Goal: Task Accomplishment & Management: Manage account settings

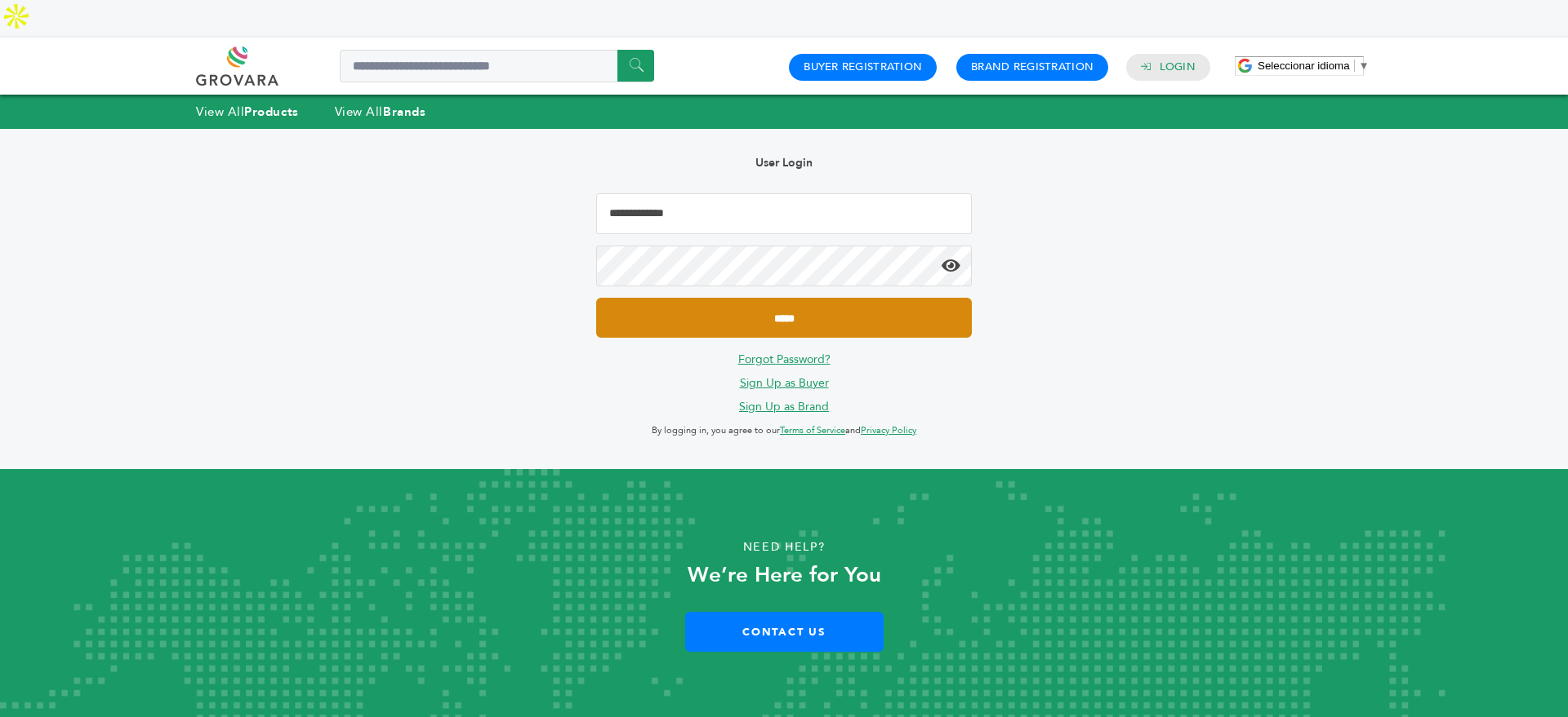
type input "**********"
click at [743, 298] on input "*****" at bounding box center [784, 318] width 376 height 40
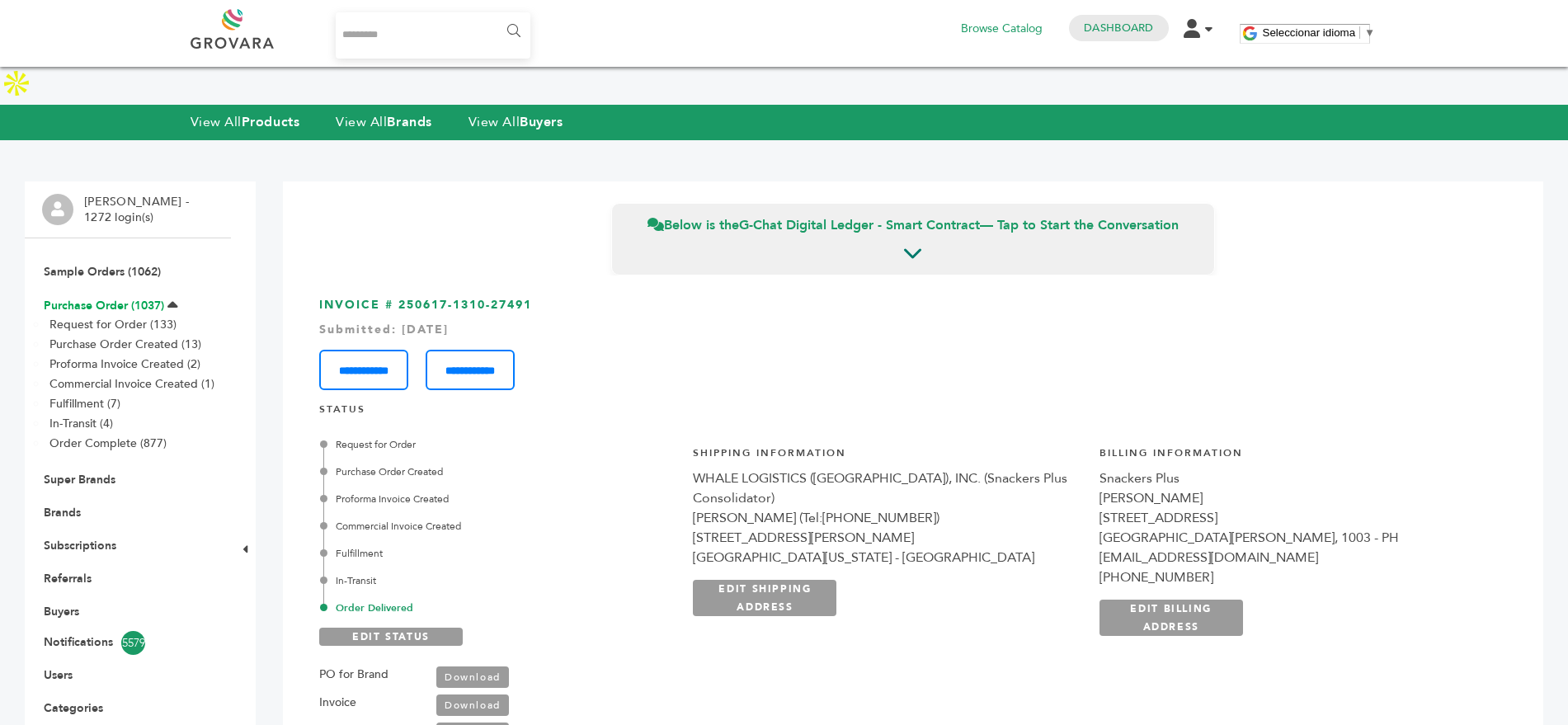
click at [85, 298] on link "Purchase Order (1037)" at bounding box center [104, 306] width 121 height 16
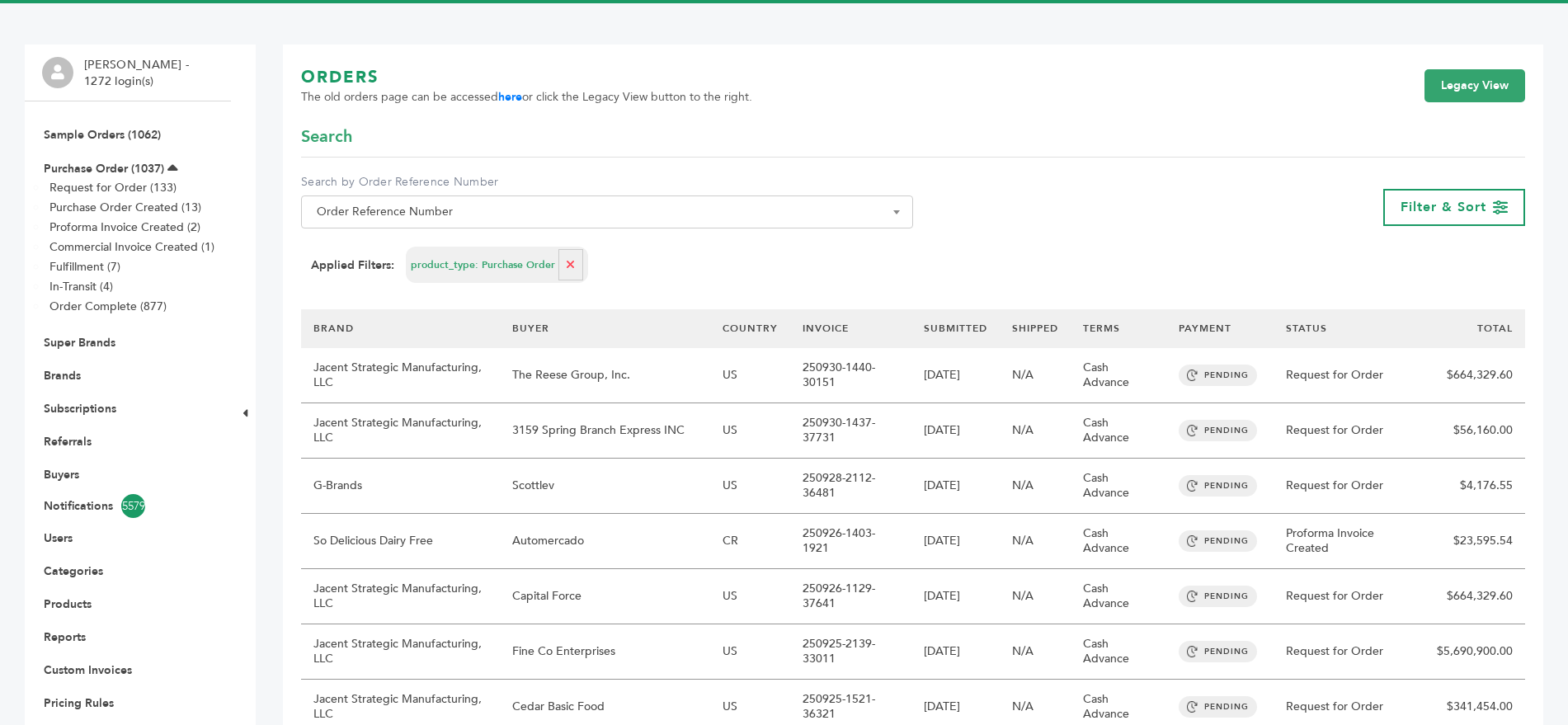
scroll to position [110, 0]
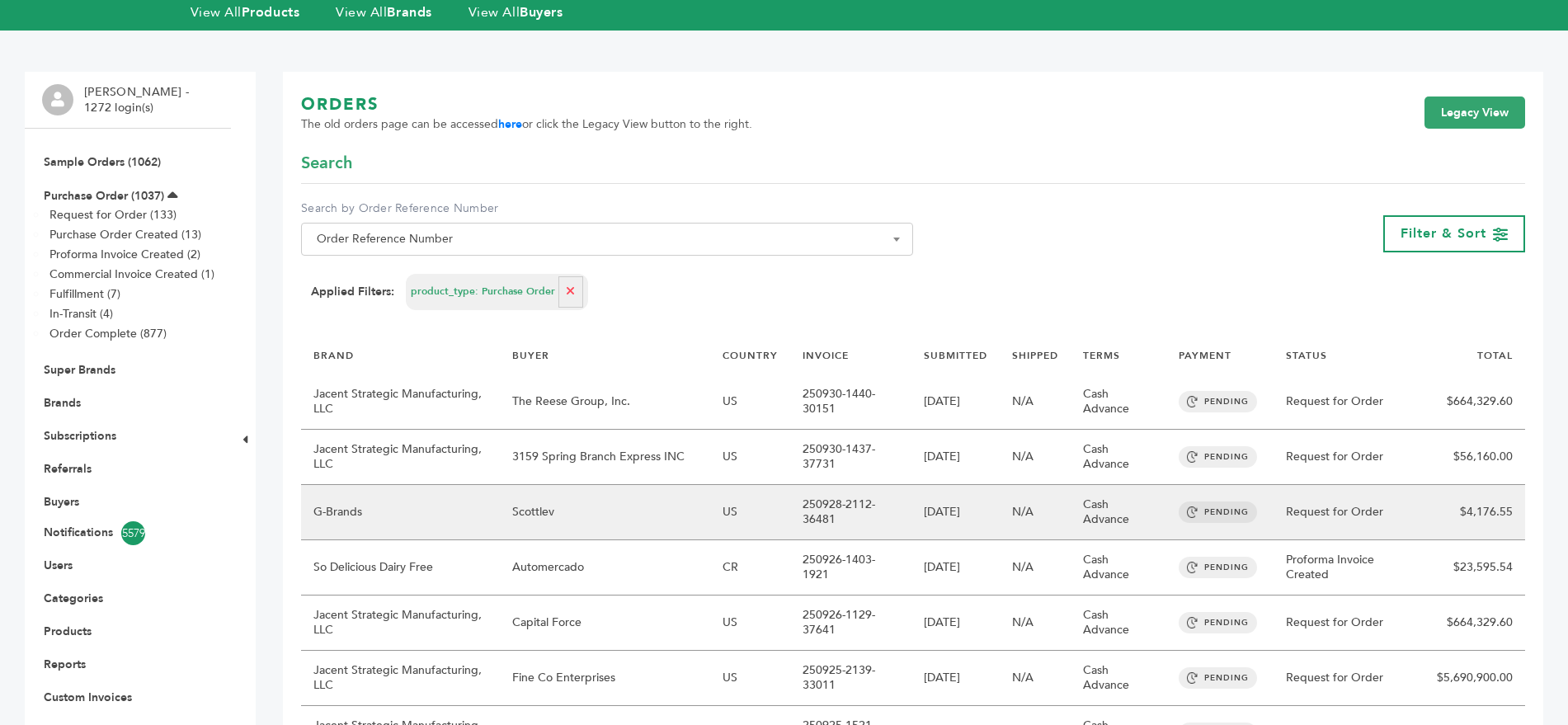
click at [570, 485] on td "Scottlev" at bounding box center [605, 513] width 211 height 55
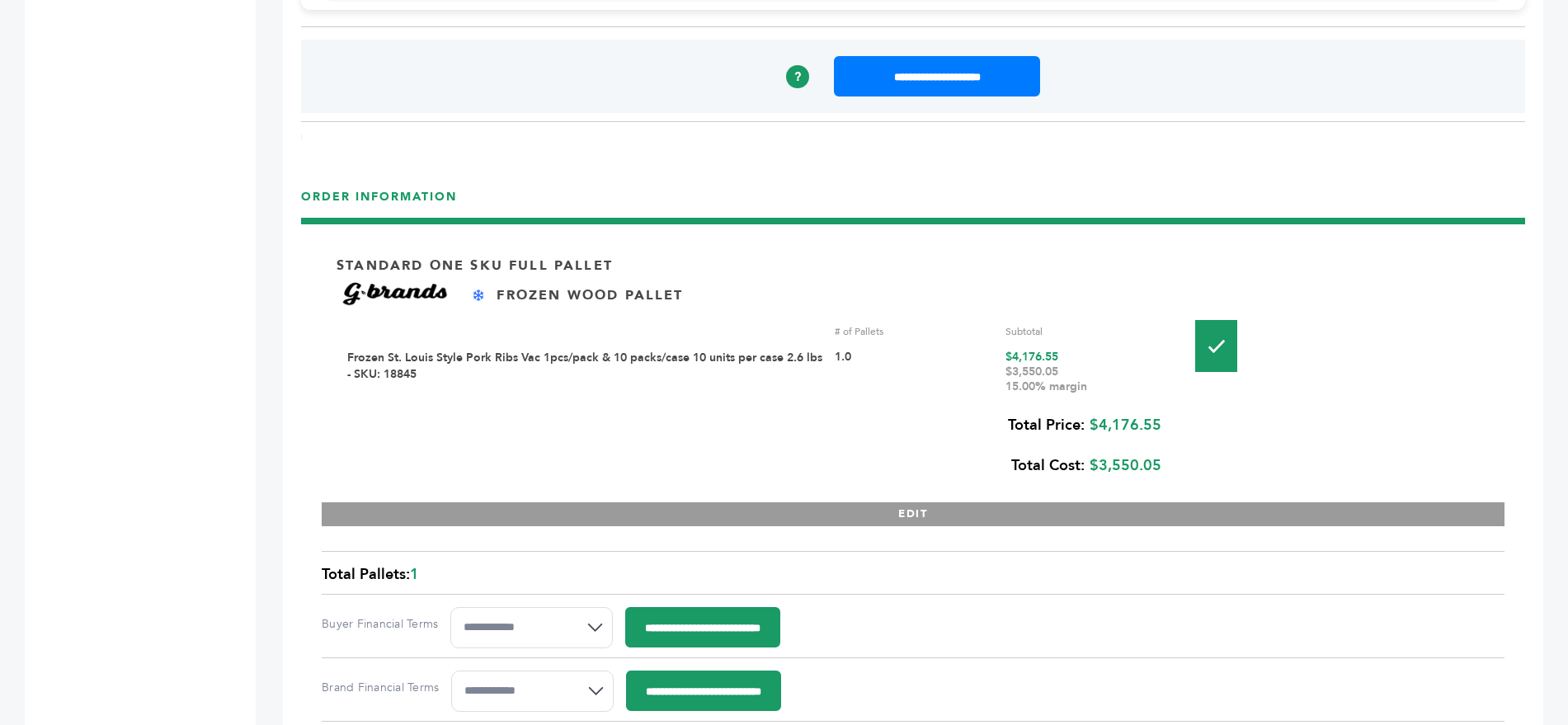
scroll to position [1845, 0]
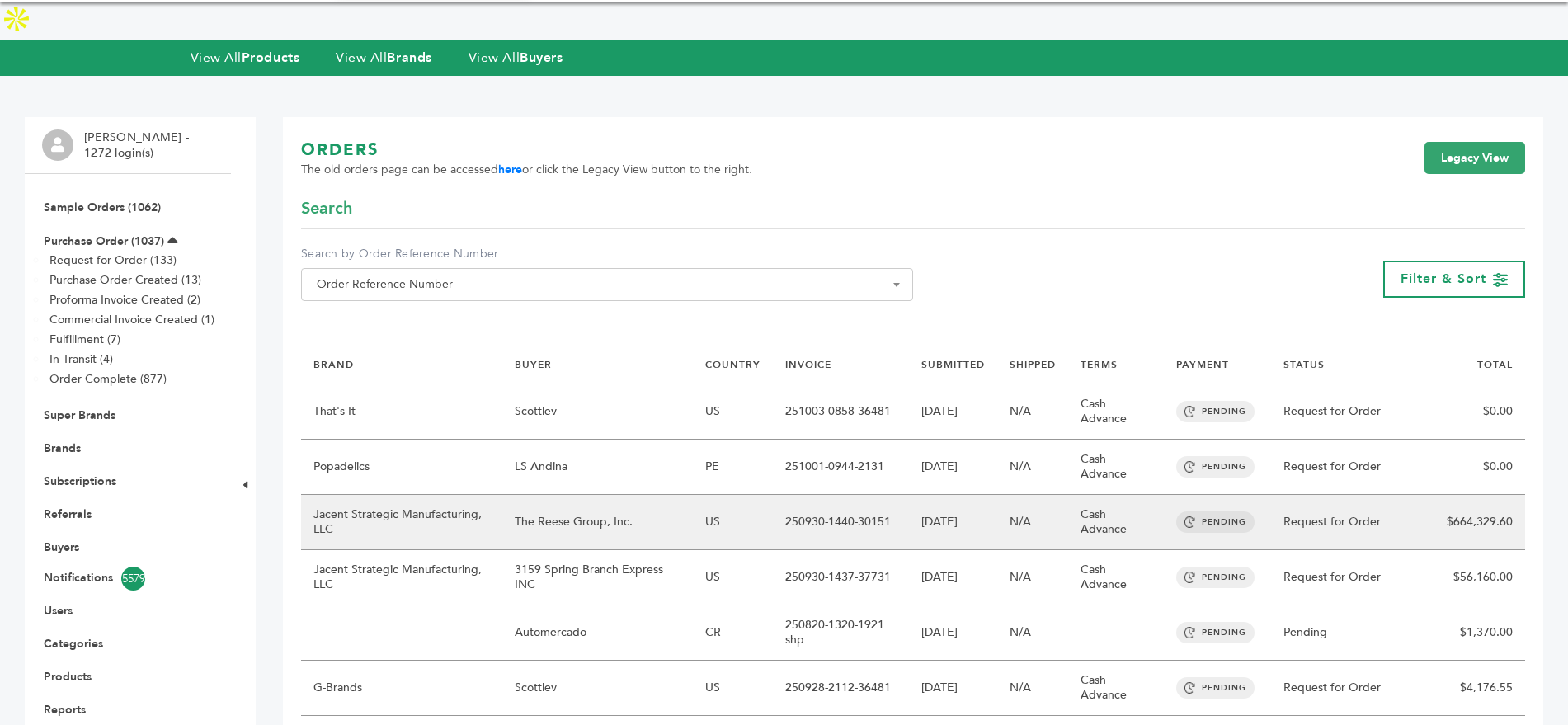
scroll to position [66, 0]
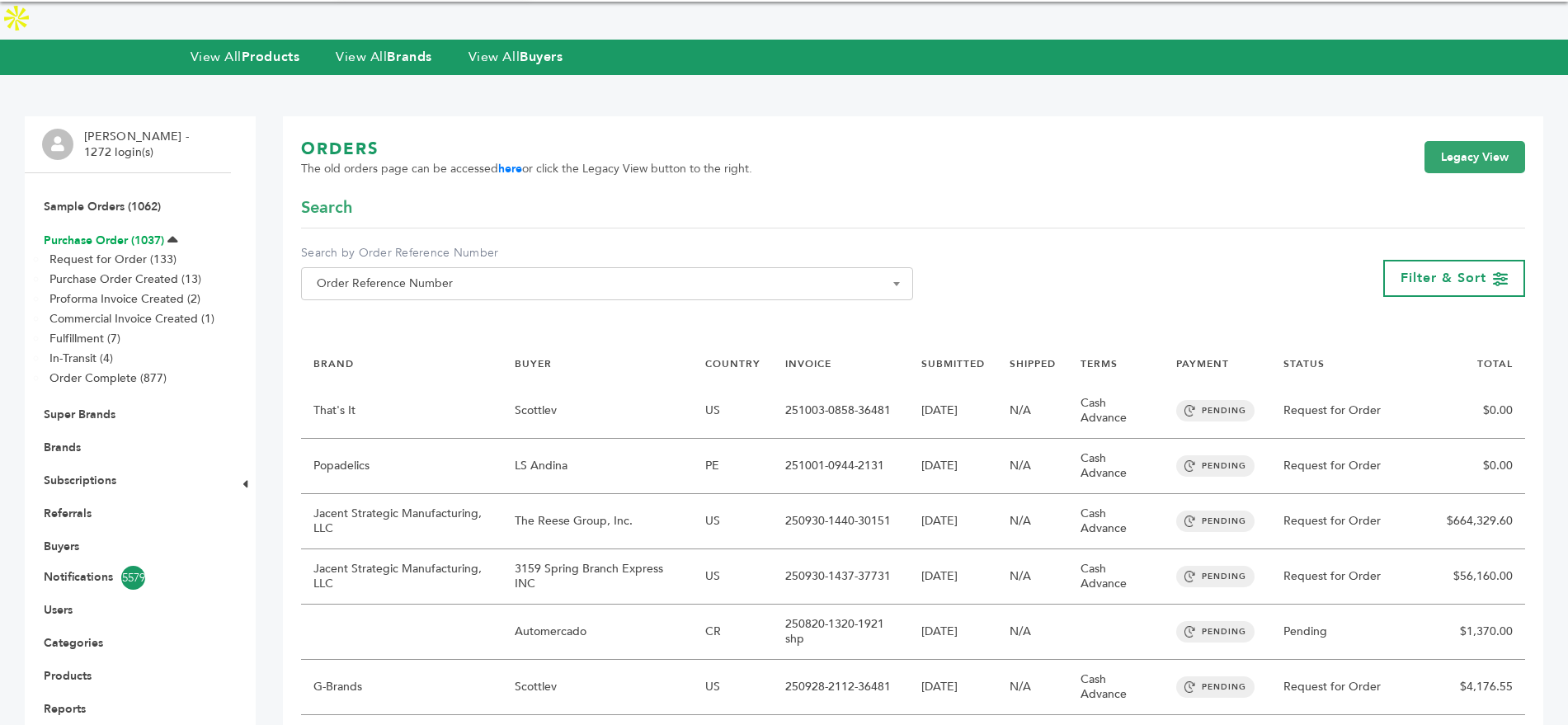
click at [85, 233] on link "Purchase Order (1037)" at bounding box center [104, 241] width 121 height 16
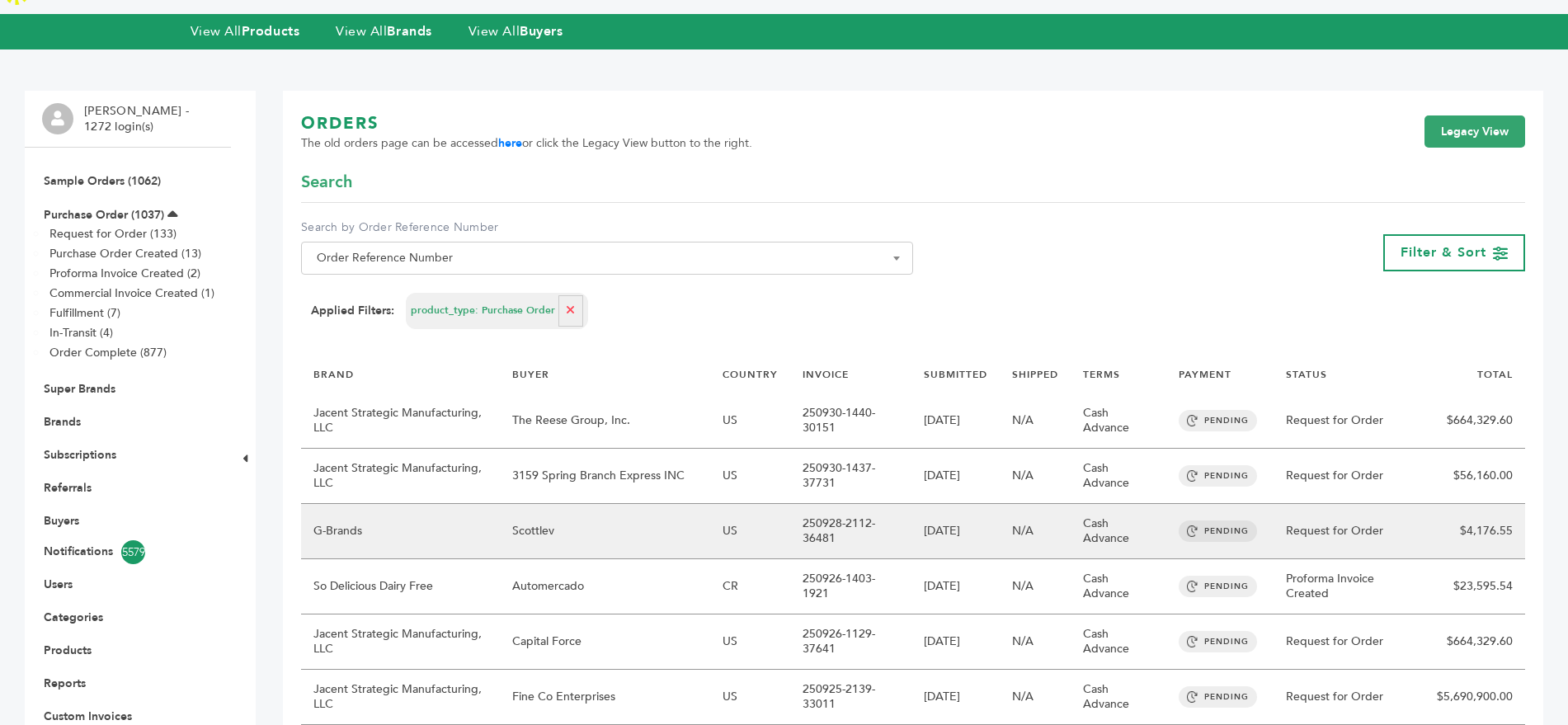
scroll to position [91, 0]
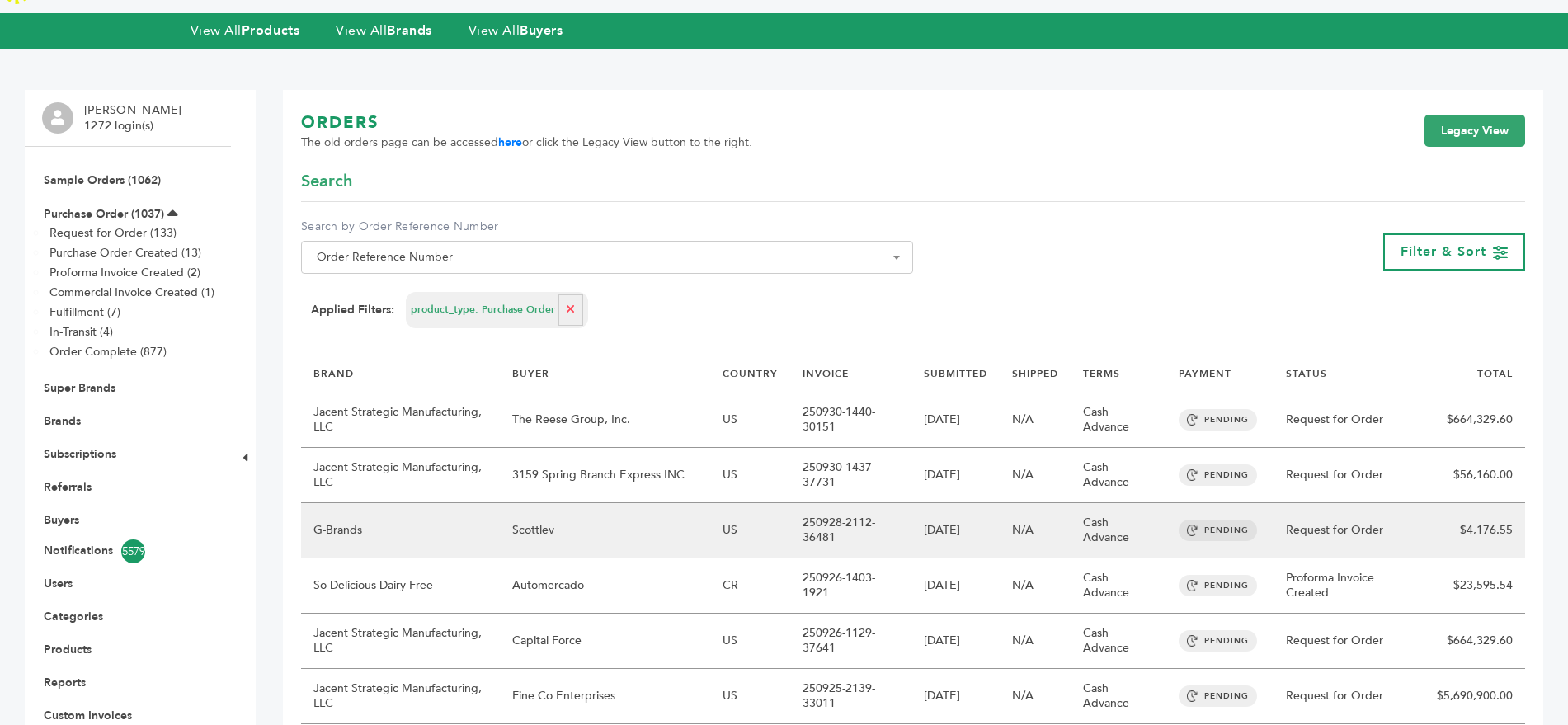
click at [539, 503] on td "Scottlev" at bounding box center [605, 531] width 211 height 55
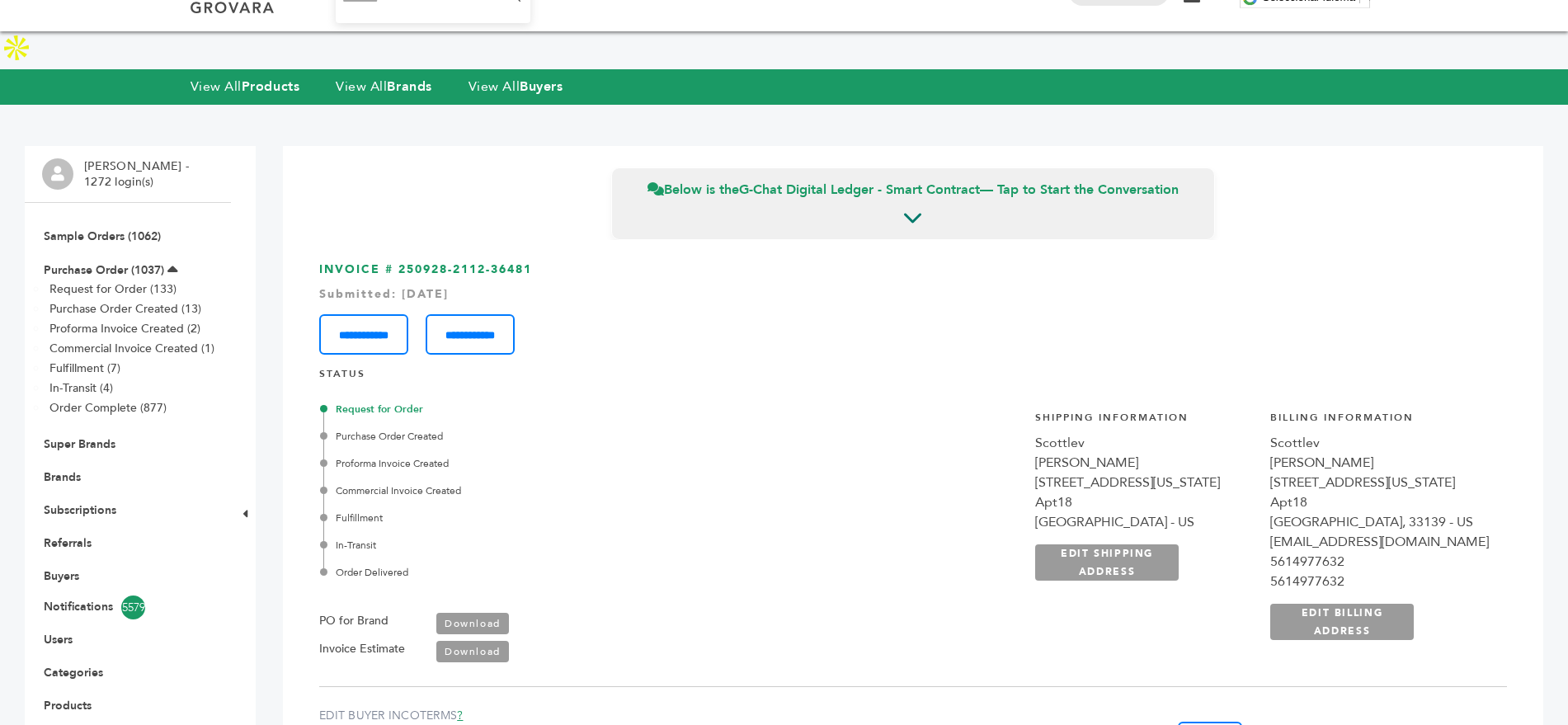
scroll to position [8, 0]
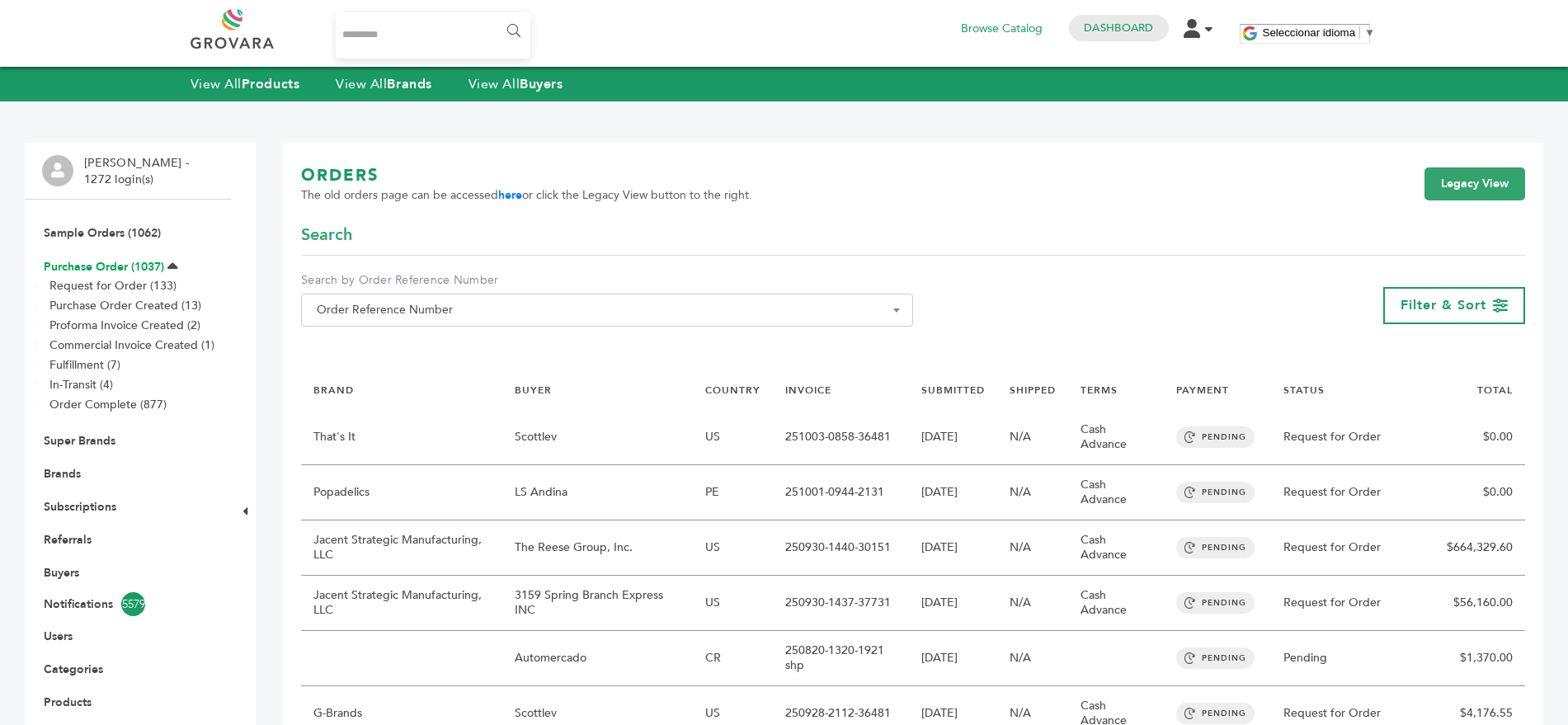
click at [56, 263] on link "Purchase Order (1037)" at bounding box center [104, 267] width 121 height 16
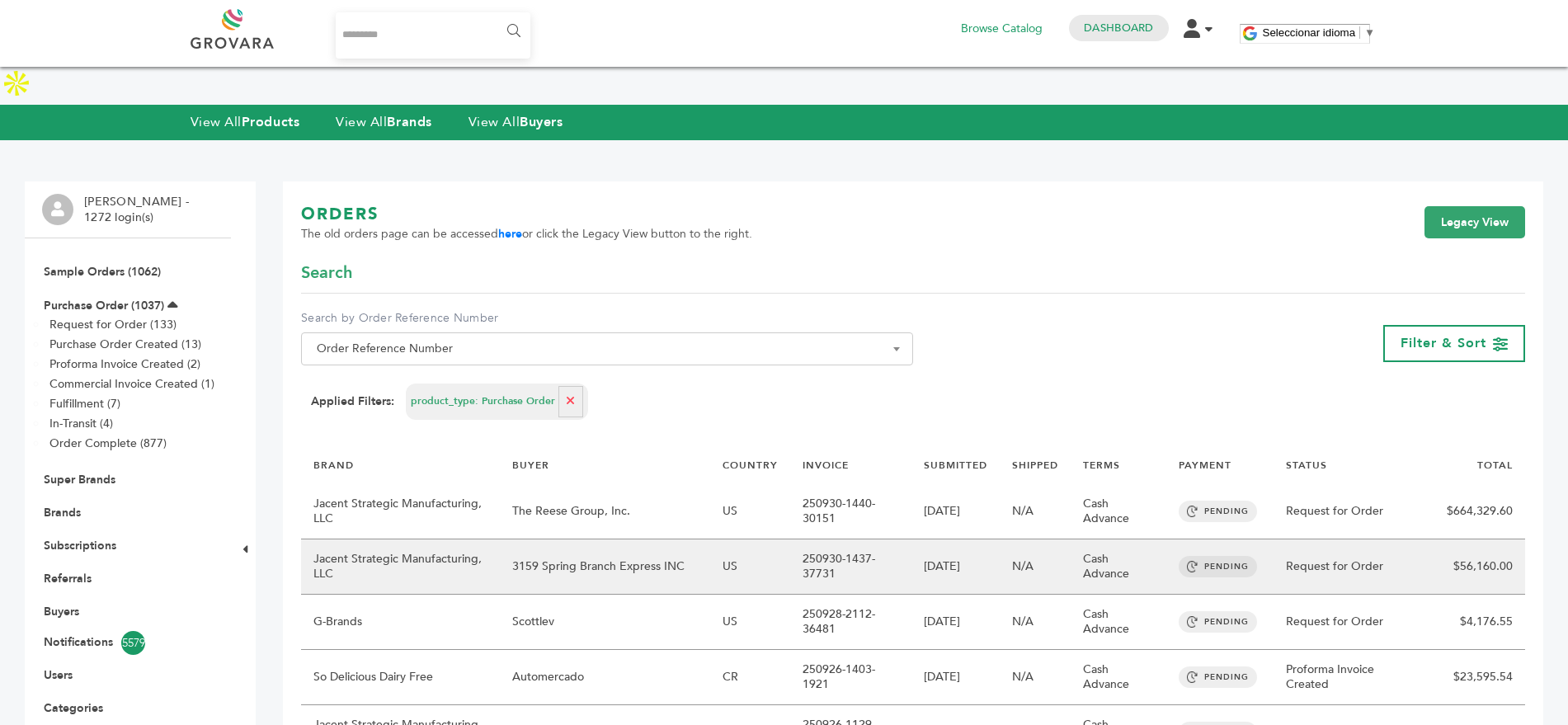
click at [585, 539] on td "3159 Spring Branch Express INC" at bounding box center [605, 567] width 211 height 55
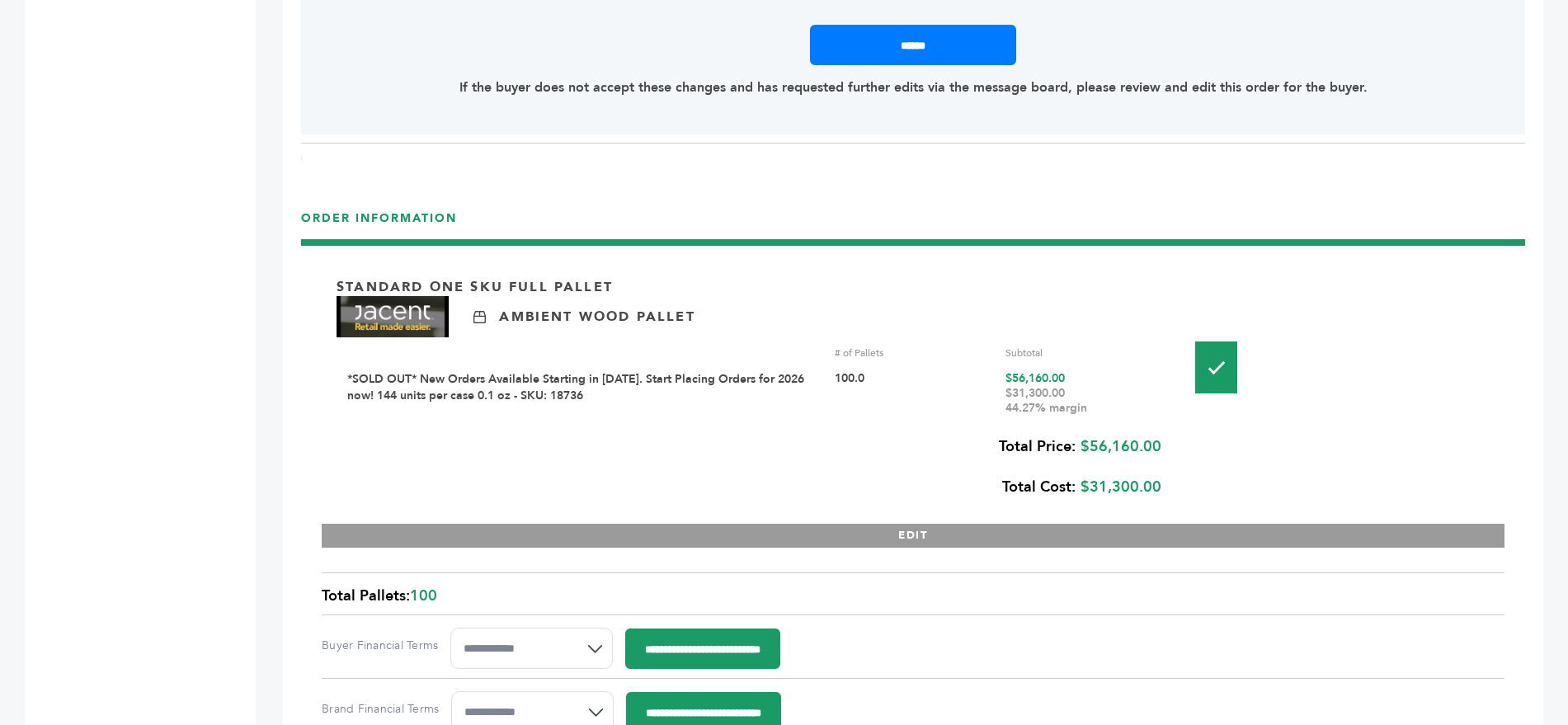
scroll to position [2140, 0]
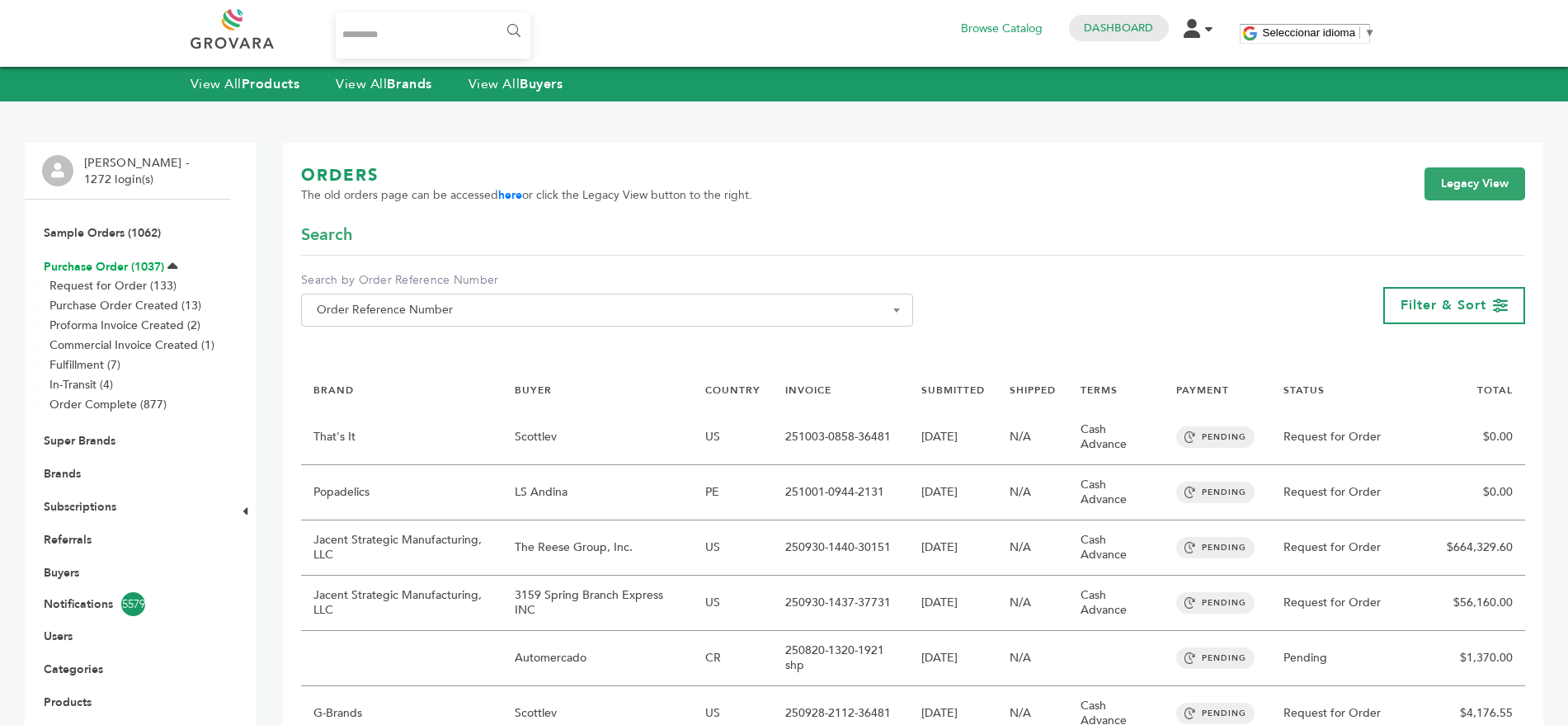
click at [86, 268] on link "Purchase Order (1037)" at bounding box center [104, 267] width 121 height 16
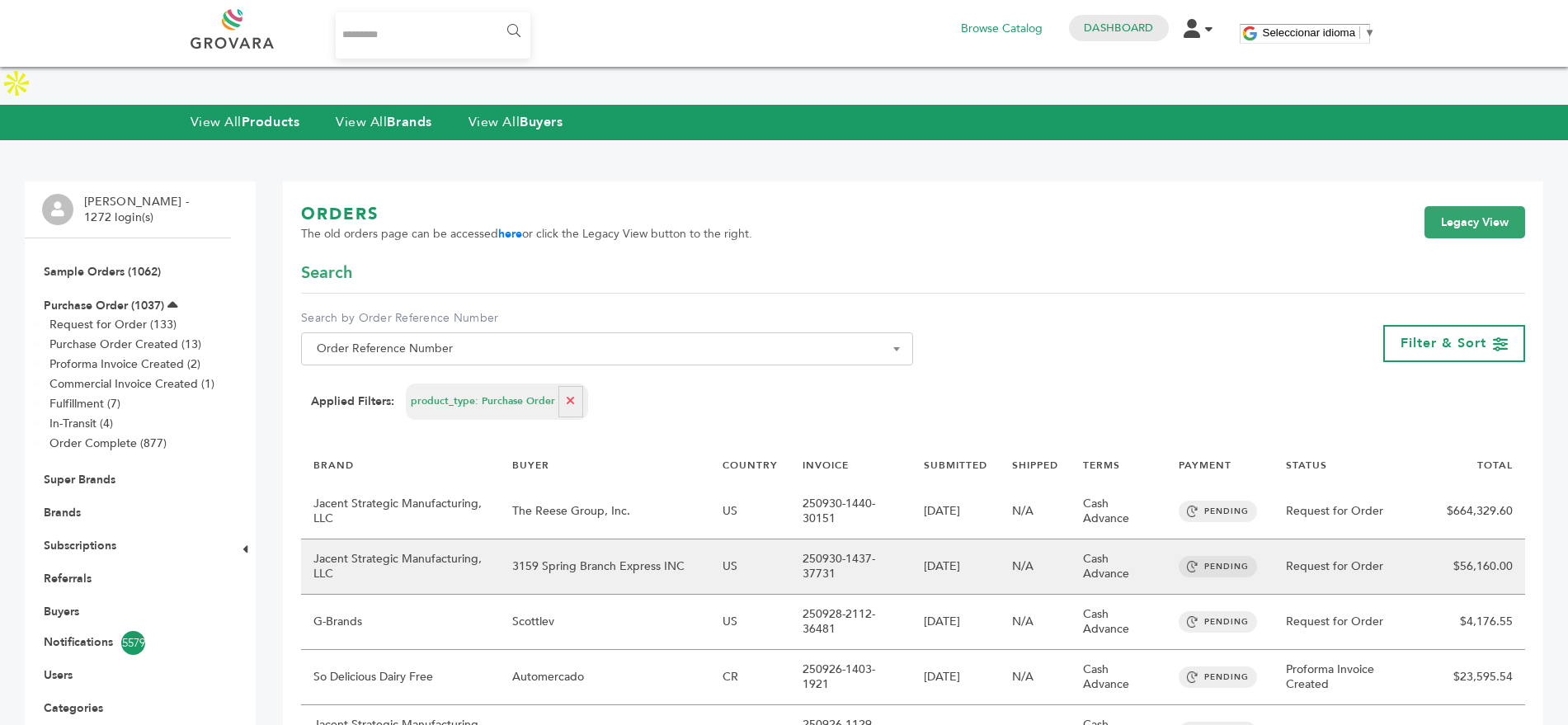
click at [559, 539] on td "3159 Spring Branch Express INC" at bounding box center [605, 567] width 211 height 55
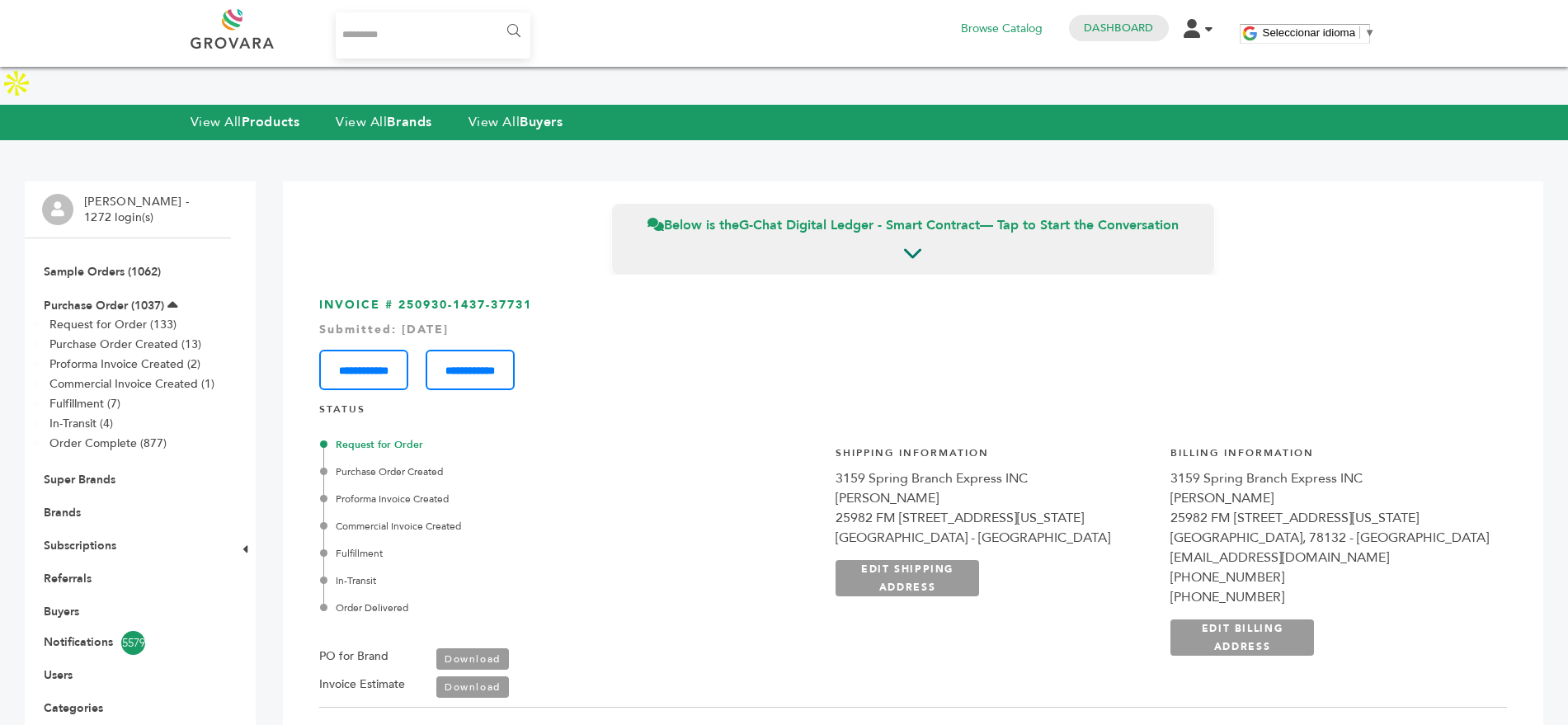
drag, startPoint x: 1135, startPoint y: 438, endPoint x: 942, endPoint y: 442, distance: 193.0
click at [942, 469] on div "3159 Spring Branch Express INC" at bounding box center [994, 478] width 318 height 20
copy div "3159 Spring Branch Express INC"
click at [54, 604] on link "Buyers" at bounding box center [61, 612] width 35 height 16
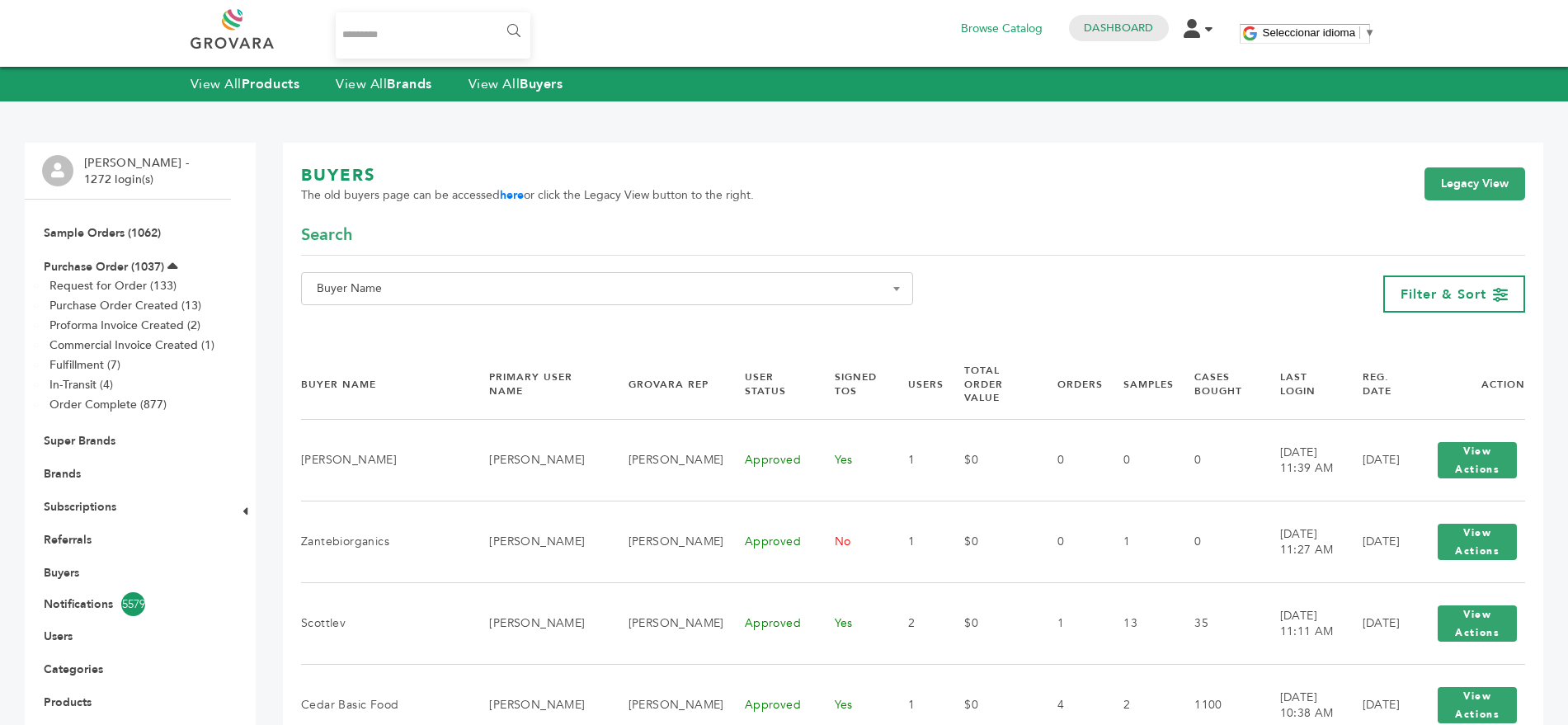
click at [1499, 166] on div "BUYERS The old buyers page can be accessed here or click the Legacy View button…" at bounding box center [913, 193] width 1225 height 60
click at [1477, 186] on link "Legacy View" at bounding box center [1475, 184] width 101 height 33
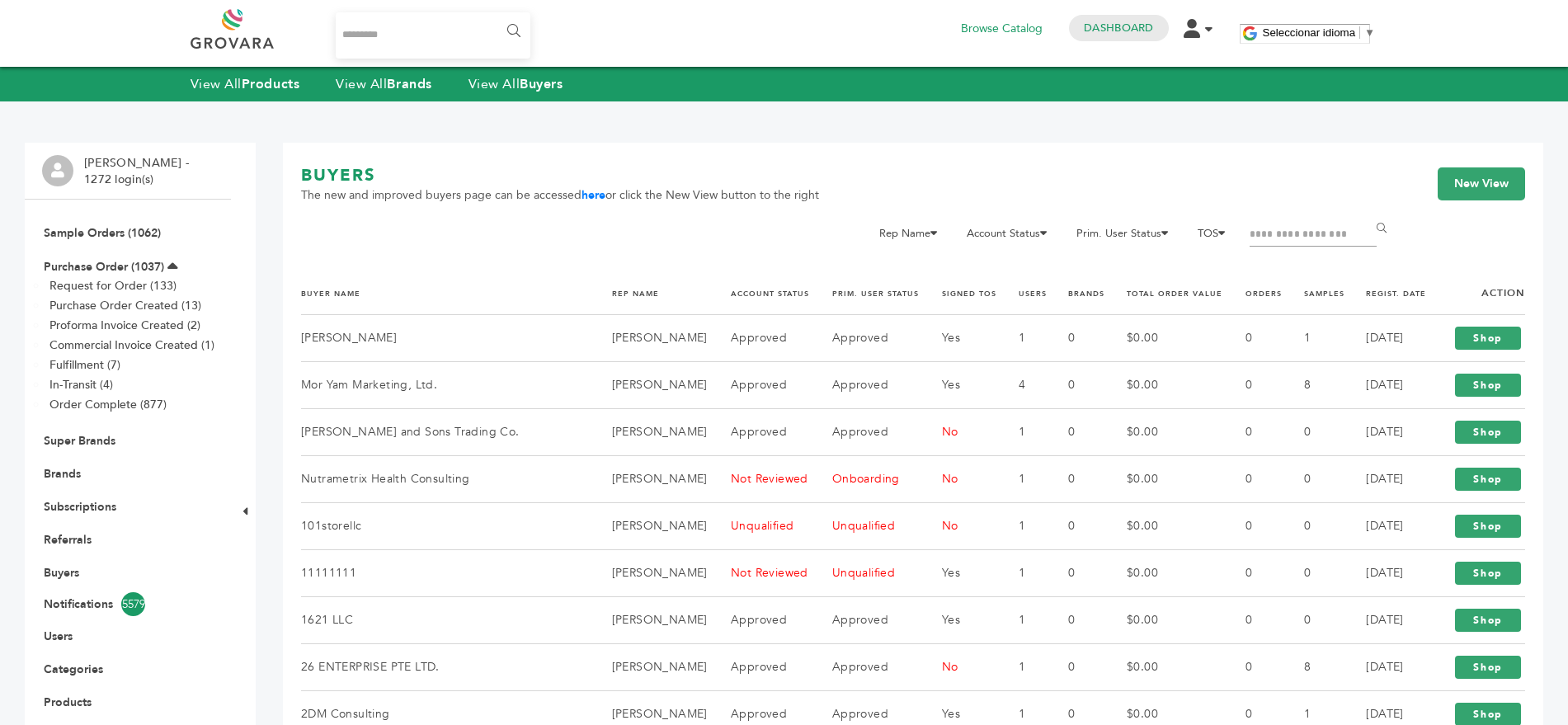
click at [1288, 239] on input "Filter by keywords" at bounding box center [1313, 235] width 127 height 23
paste input "**********"
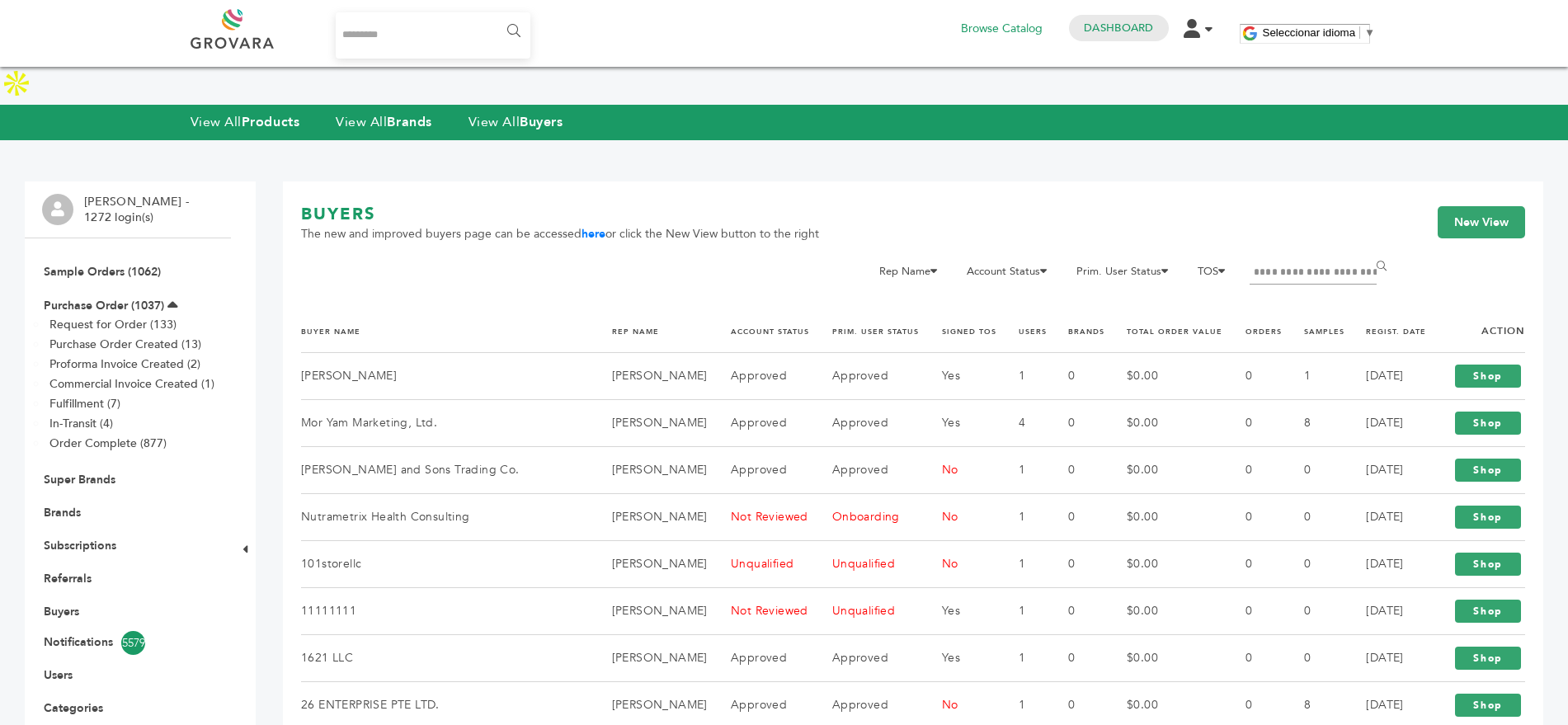
type input "**********"
click at [1366, 251] on input "******" at bounding box center [1384, 268] width 37 height 33
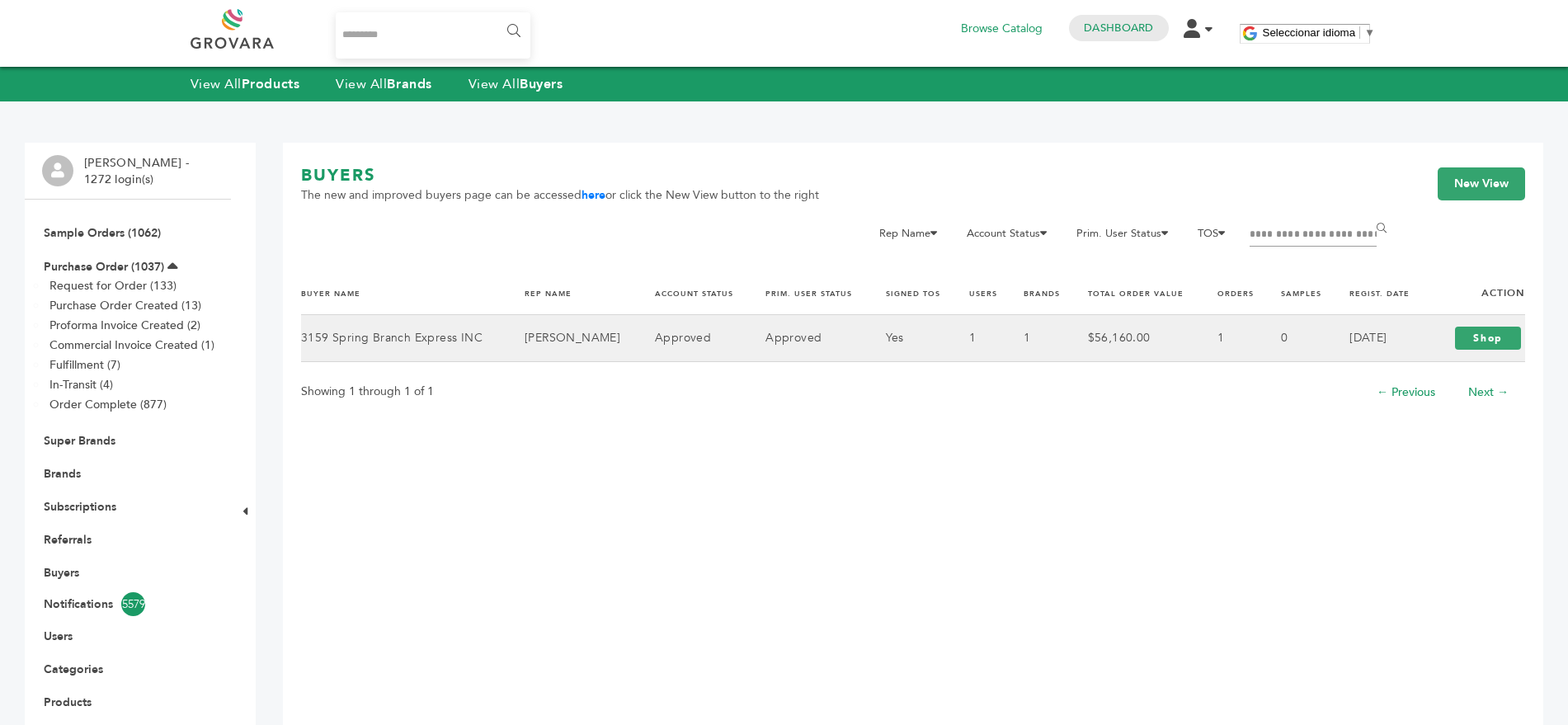
click at [409, 344] on td "3159 Spring Branch Express INC" at bounding box center [402, 337] width 203 height 47
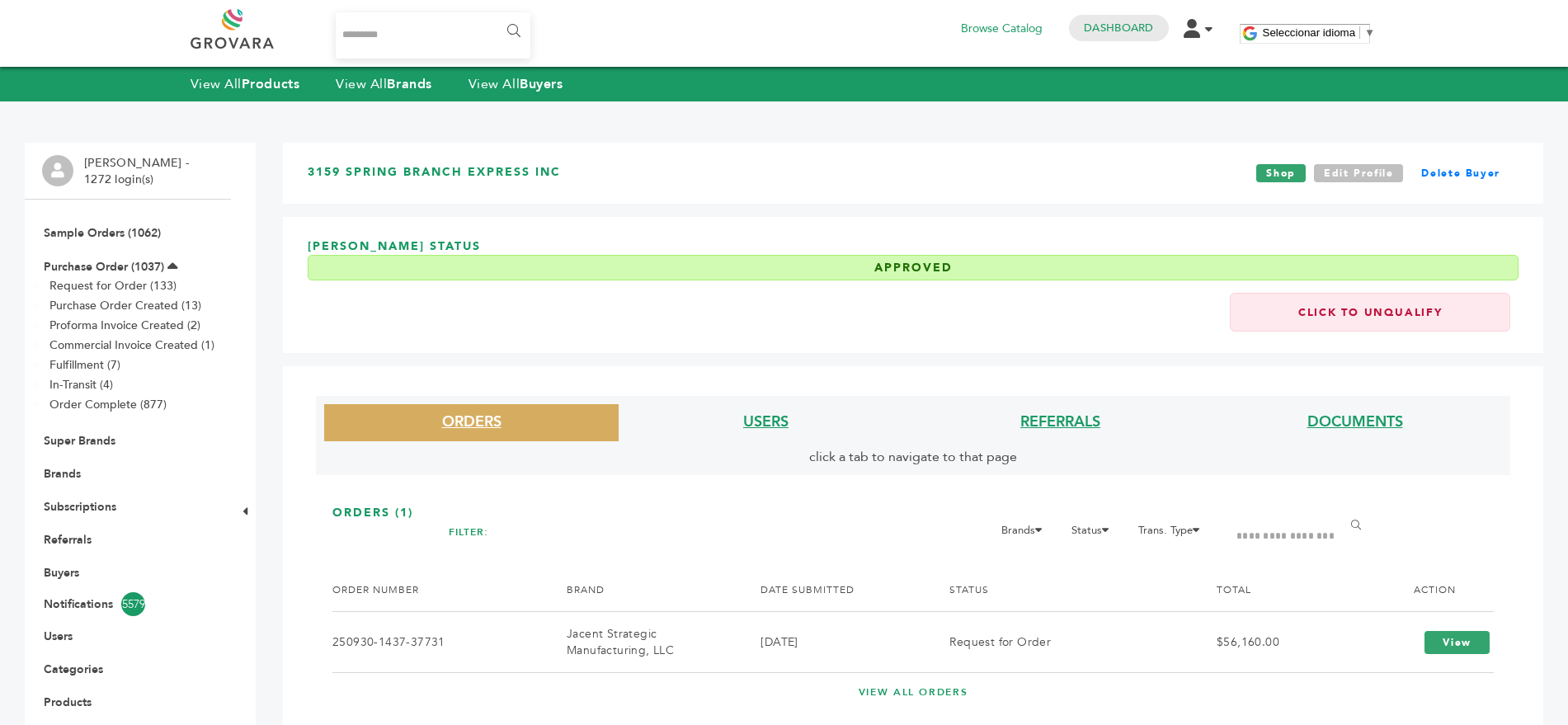
click at [1361, 179] on link "Edit Profile" at bounding box center [1359, 173] width 90 height 18
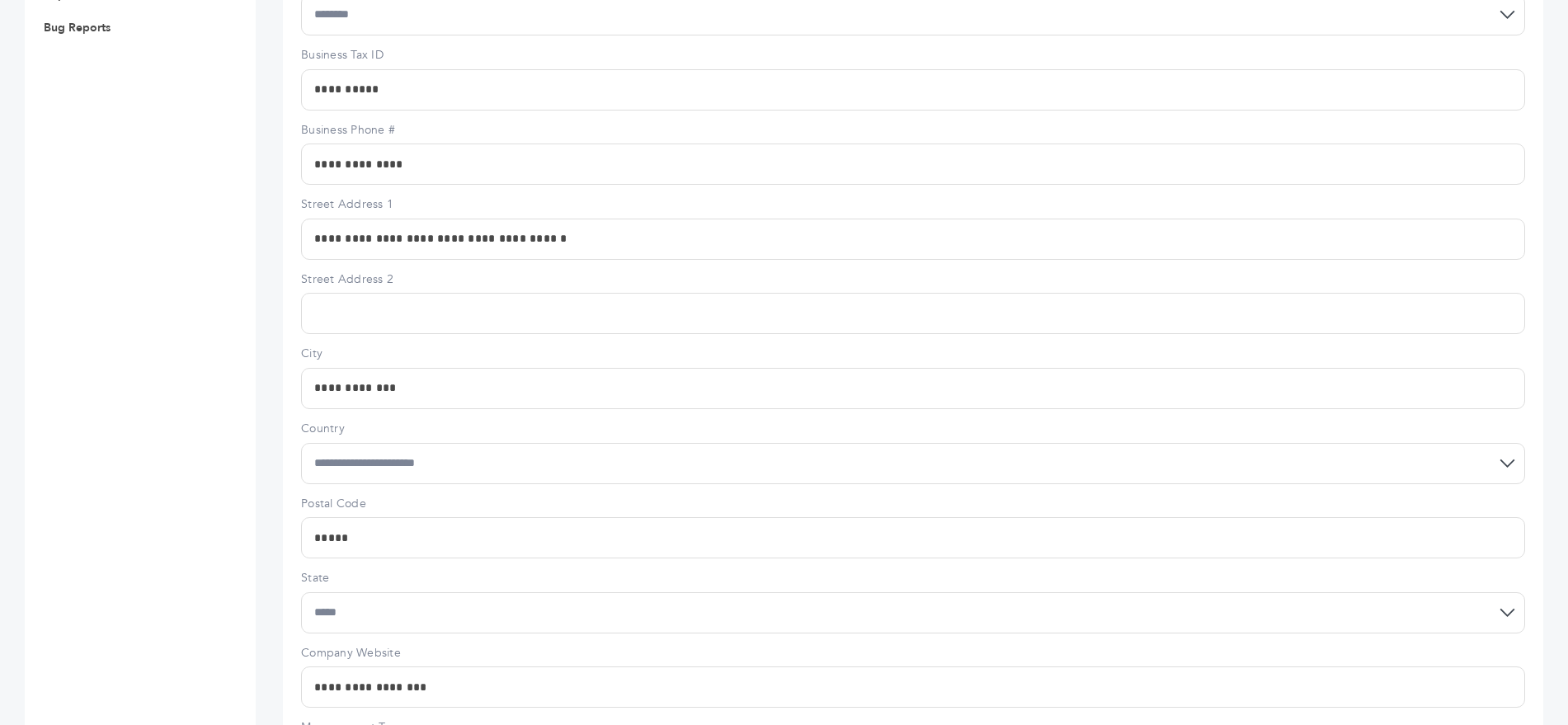
scroll to position [912, 0]
click at [330, 666] on input "**********" at bounding box center [913, 687] width 1225 height 41
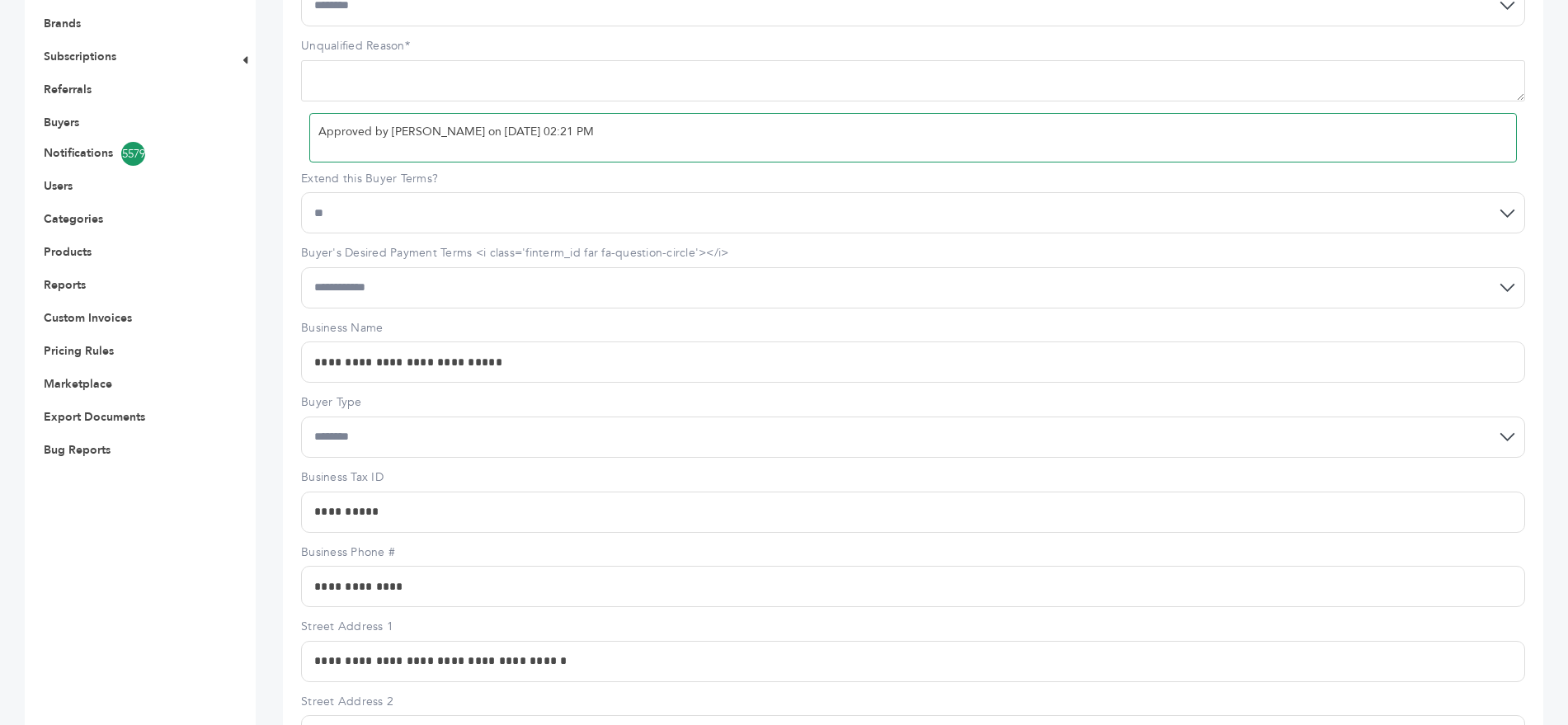
scroll to position [492, 0]
click at [250, 324] on div "Click here to expand / collapse" at bounding box center [243, 631] width 25 height 1882
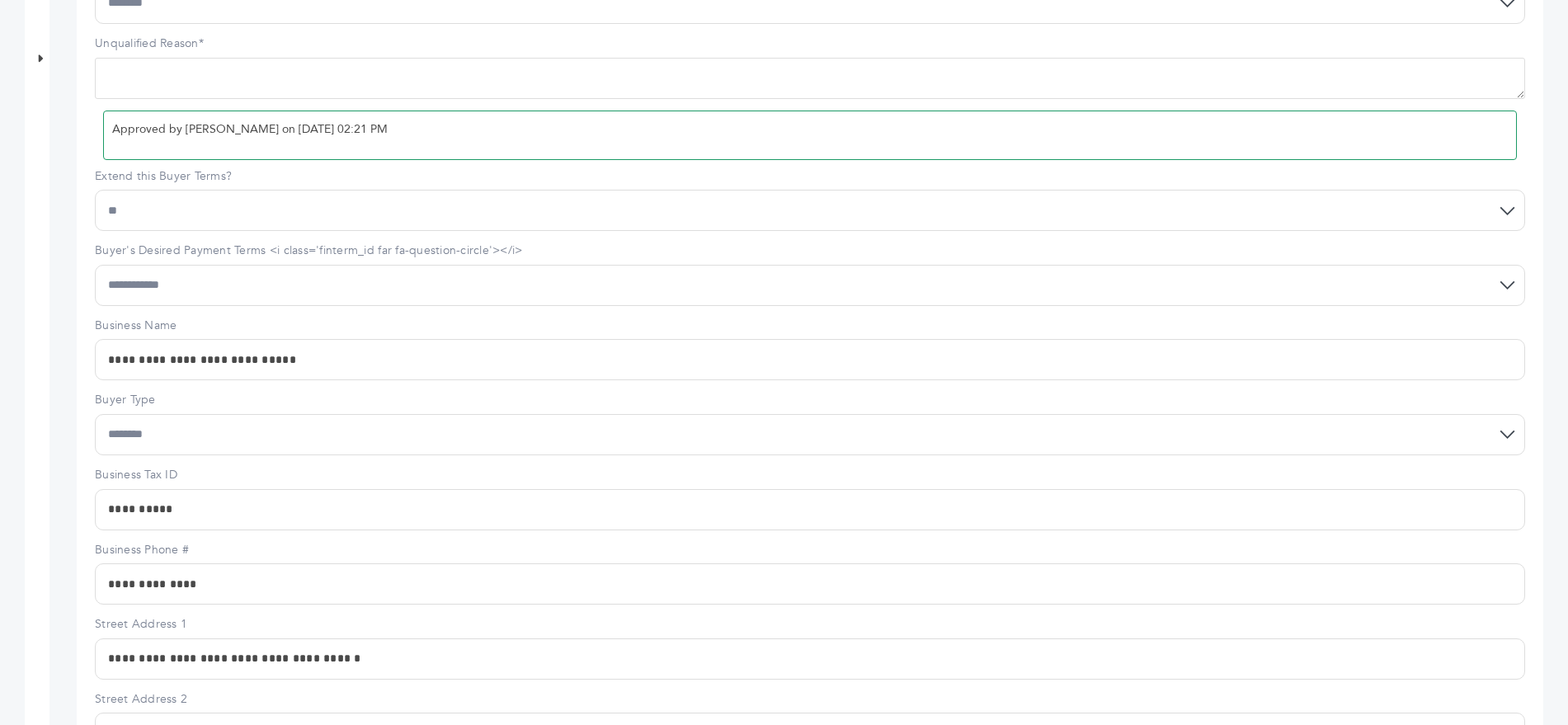
scroll to position [522, 0]
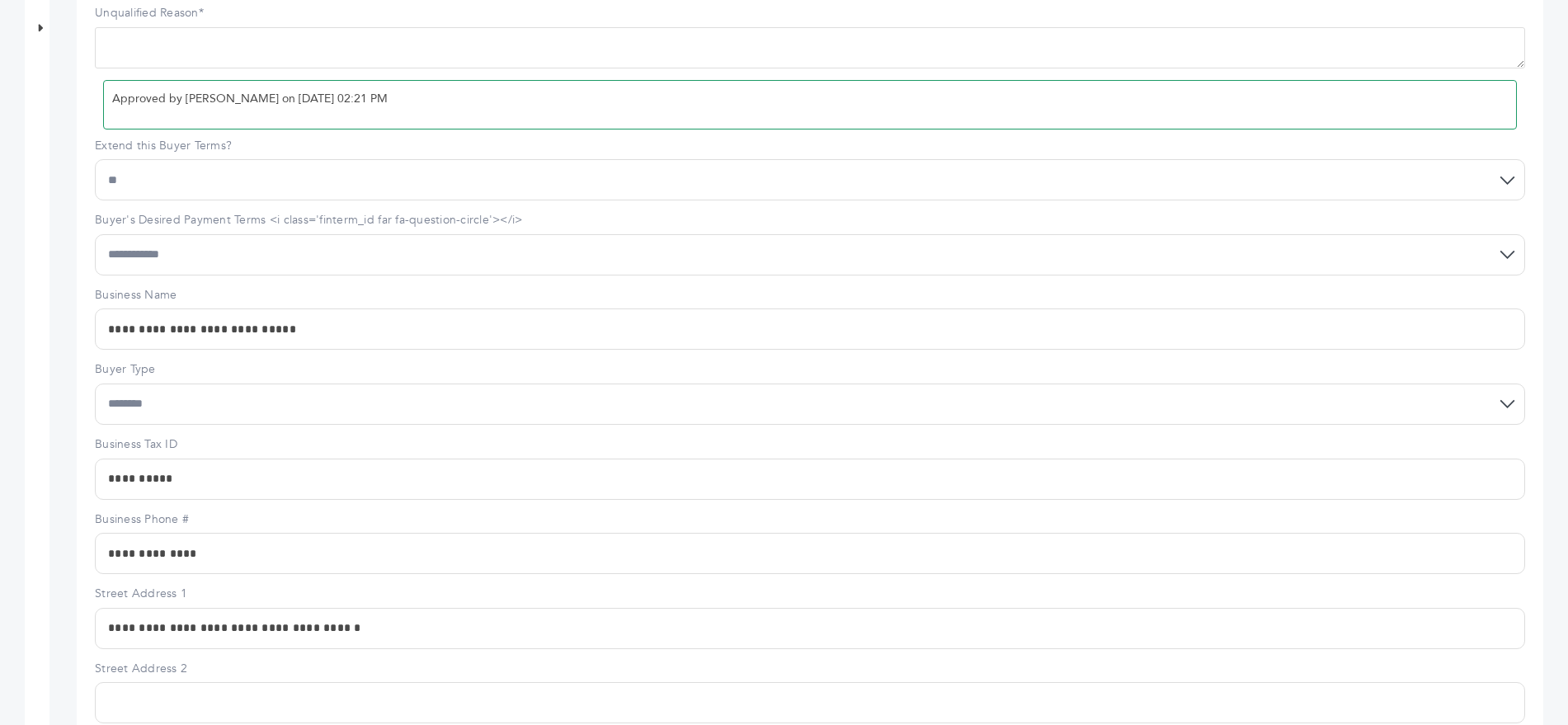
click at [168, 608] on input "**********" at bounding box center [810, 629] width 1431 height 41
click at [126, 533] on input "**********" at bounding box center [810, 554] width 1431 height 41
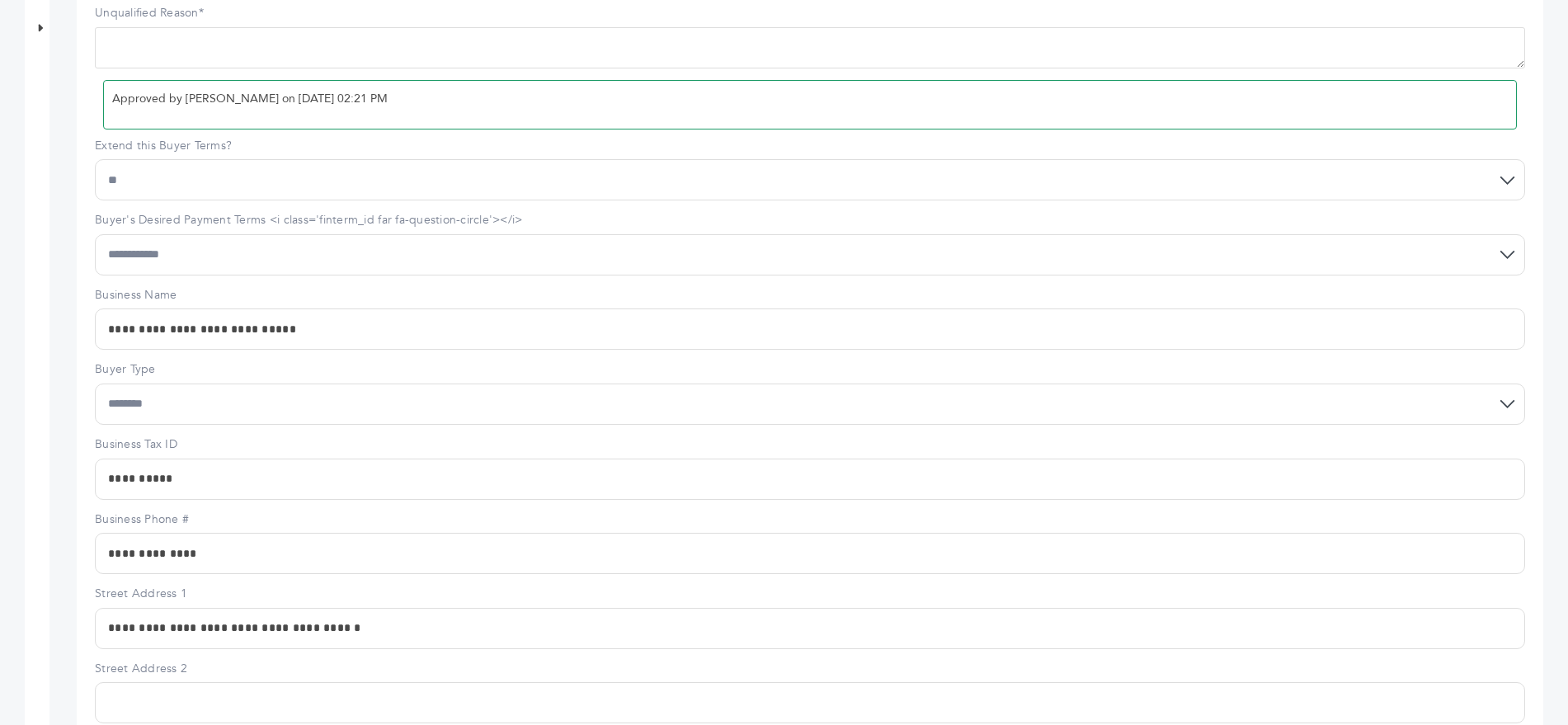
click at [126, 533] on input "**********" at bounding box center [810, 554] width 1431 height 41
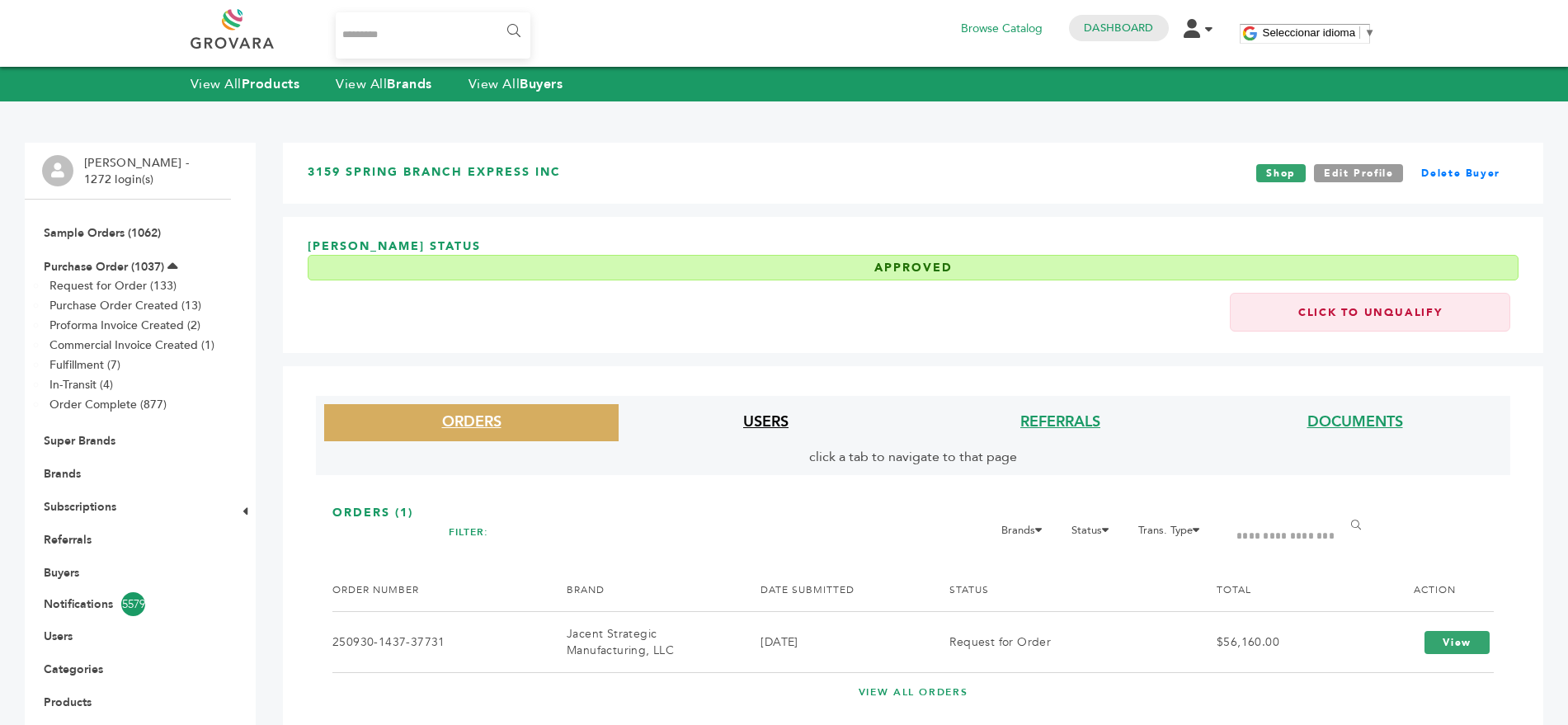
click at [761, 419] on link "USERS" at bounding box center [765, 422] width 46 height 21
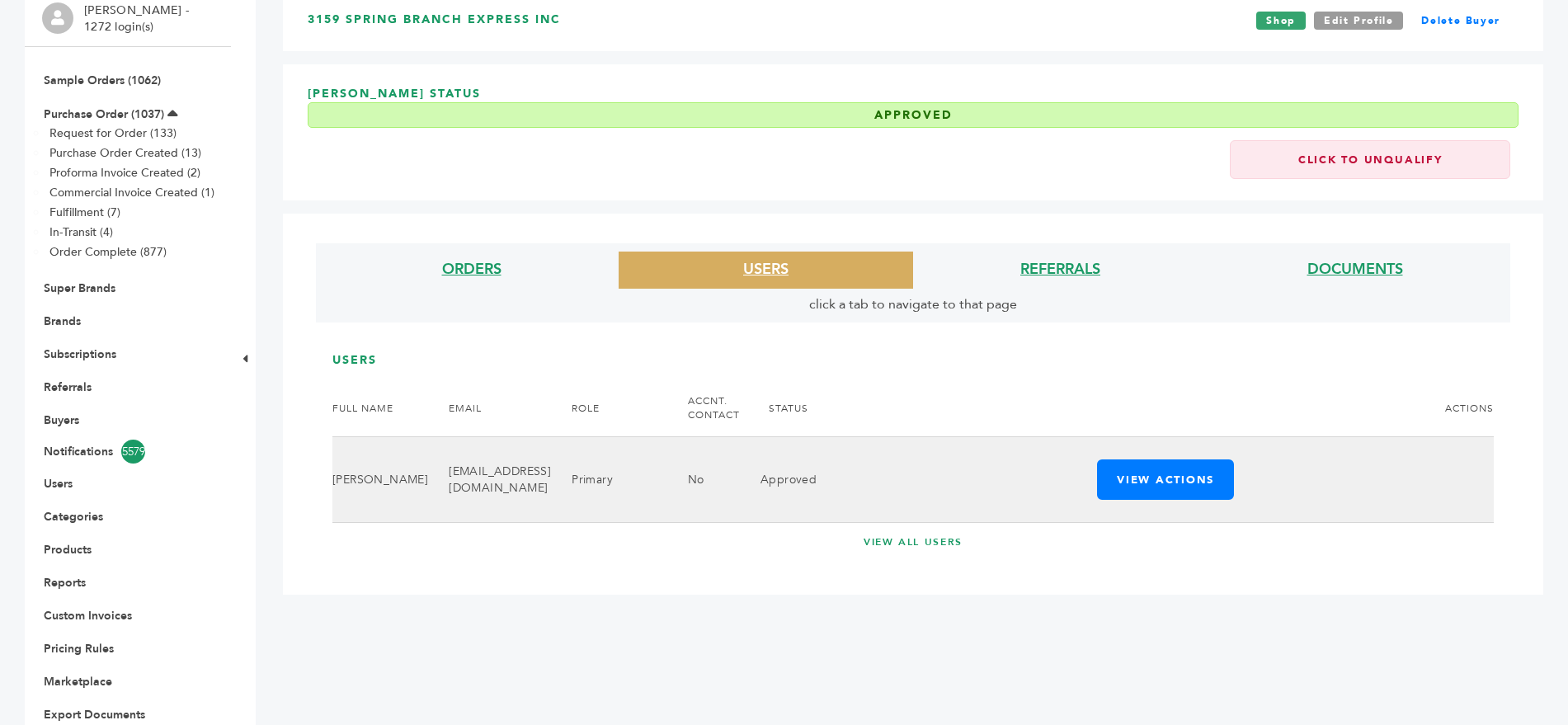
scroll to position [154, 0]
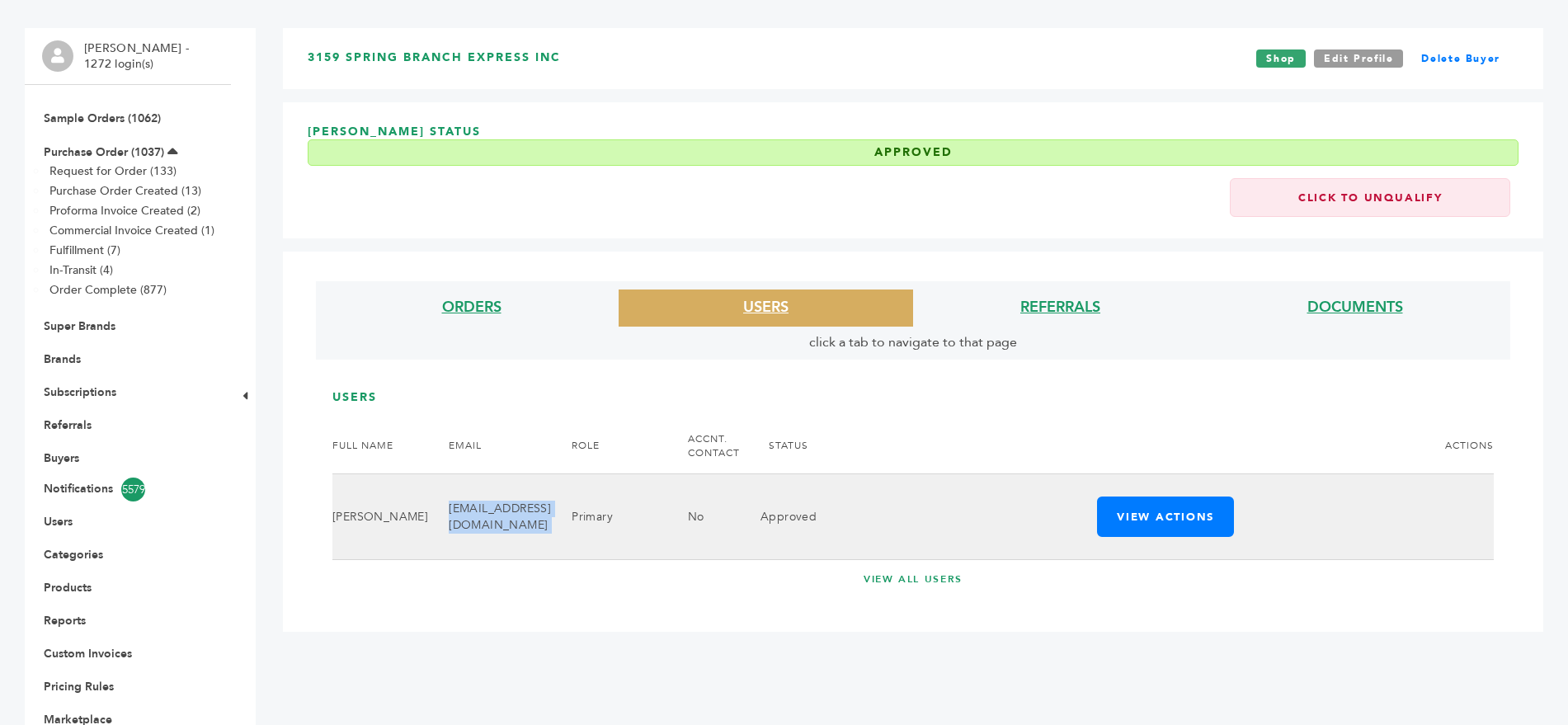
drag, startPoint x: 584, startPoint y: 480, endPoint x: 414, endPoint y: 490, distance: 170.3
click at [414, 490] on tr "[PERSON_NAME] [EMAIL_ADDRESS][DOMAIN_NAME] Primary No Approved View Actions Edi…" at bounding box center [913, 517] width 1162 height 85
copy tr "[EMAIL_ADDRESS][DOMAIN_NAME]"
click at [1176, 497] on button "View Actions" at bounding box center [1166, 517] width 137 height 41
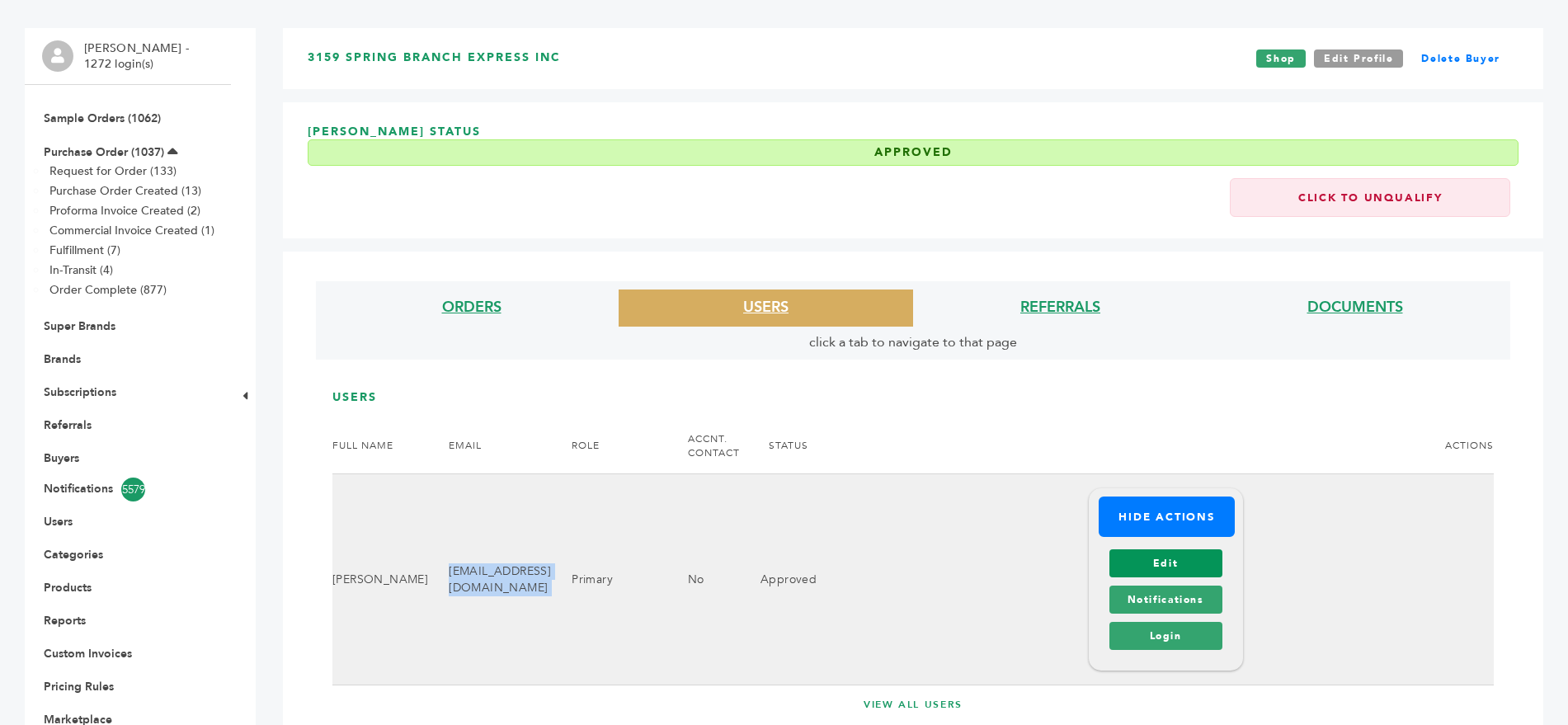
click at [1173, 550] on link "Edit" at bounding box center [1166, 564] width 113 height 28
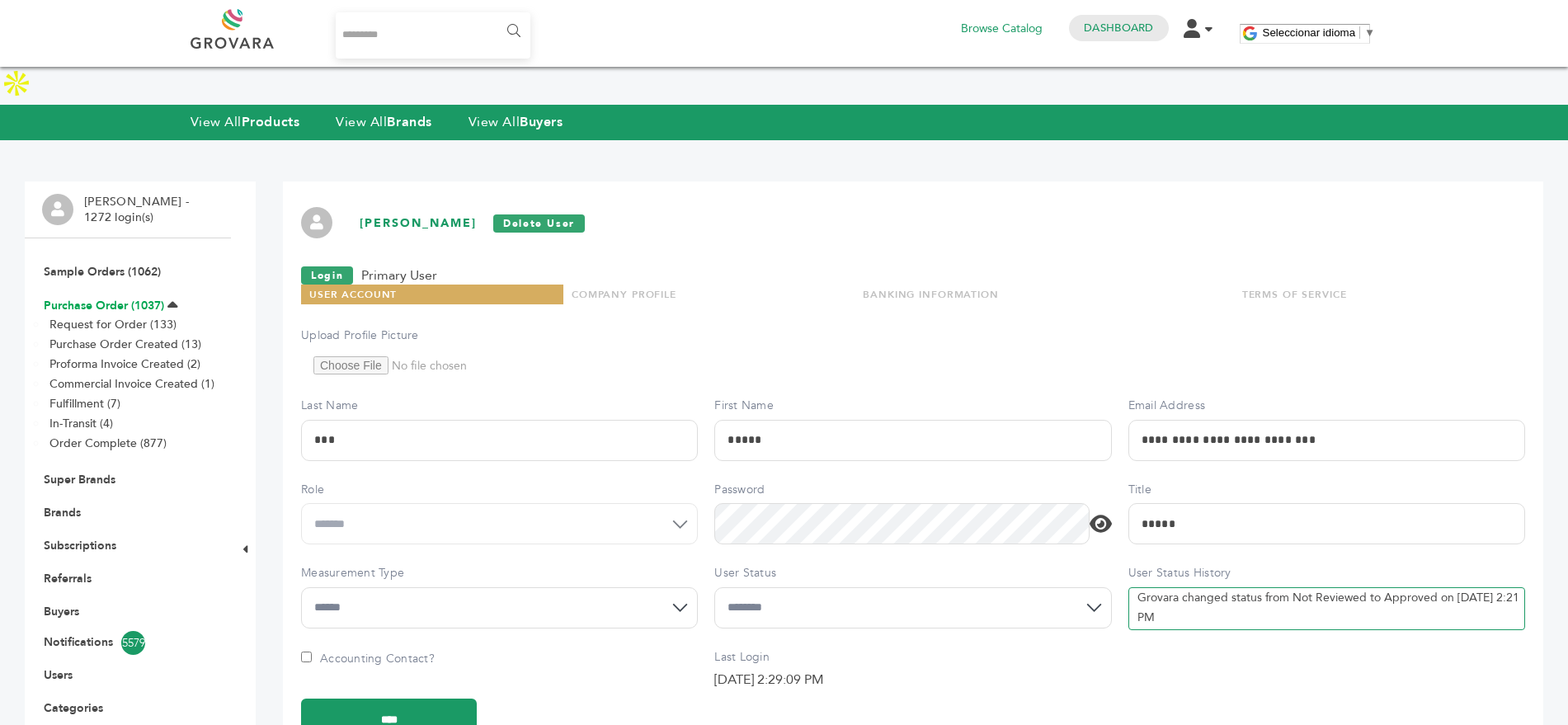
click at [99, 298] on link "Purchase Order (1037)" at bounding box center [104, 306] width 121 height 16
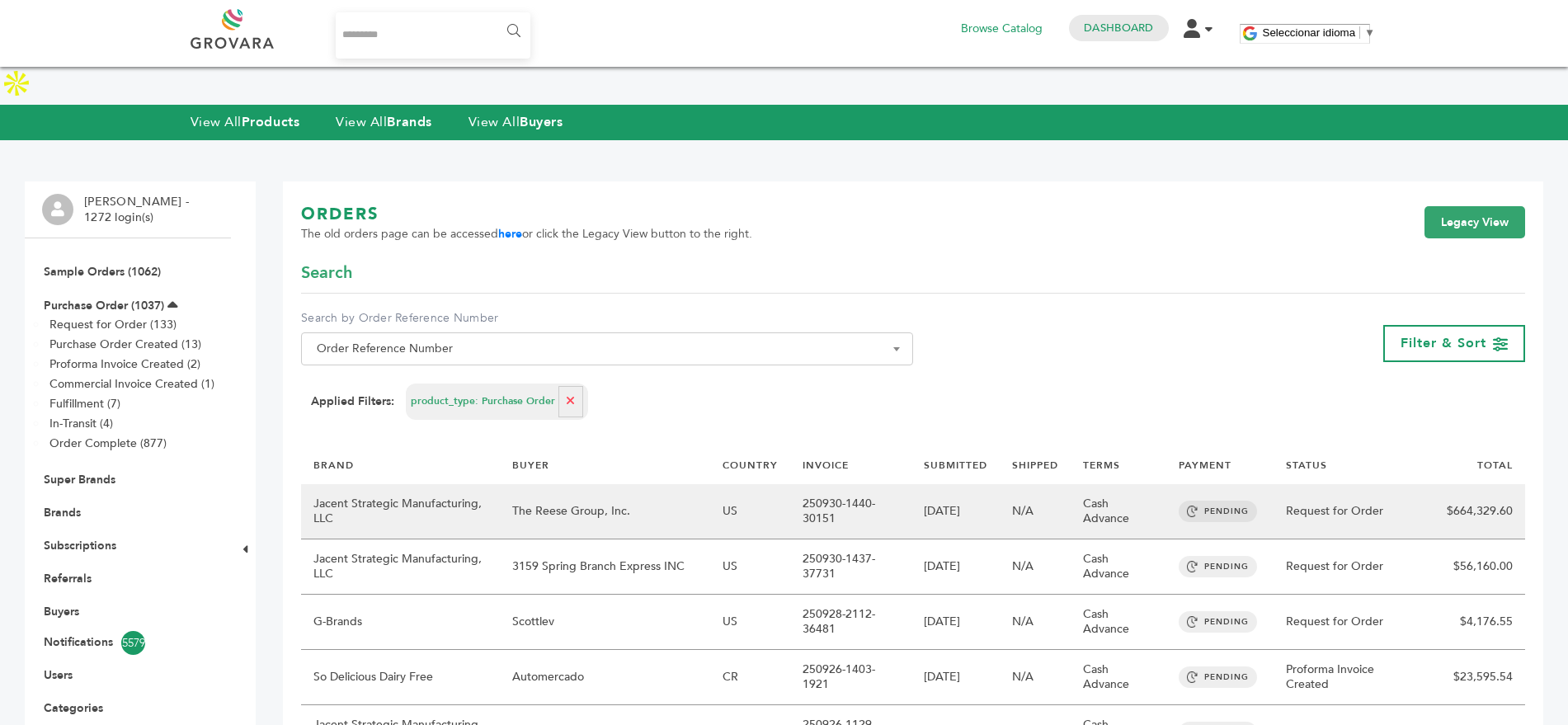
scroll to position [547, 0]
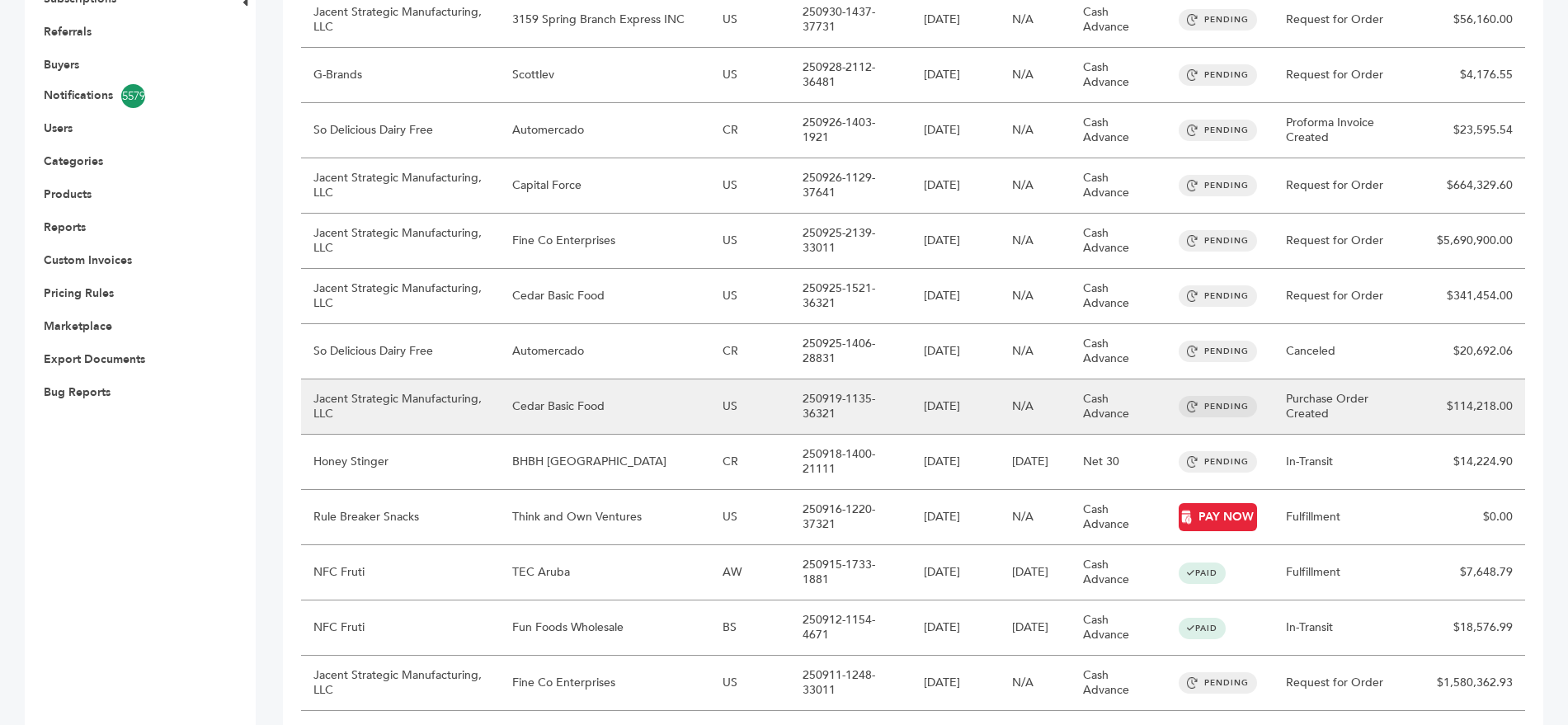
click at [1344, 380] on td "Purchase Order Created" at bounding box center [1349, 407] width 151 height 55
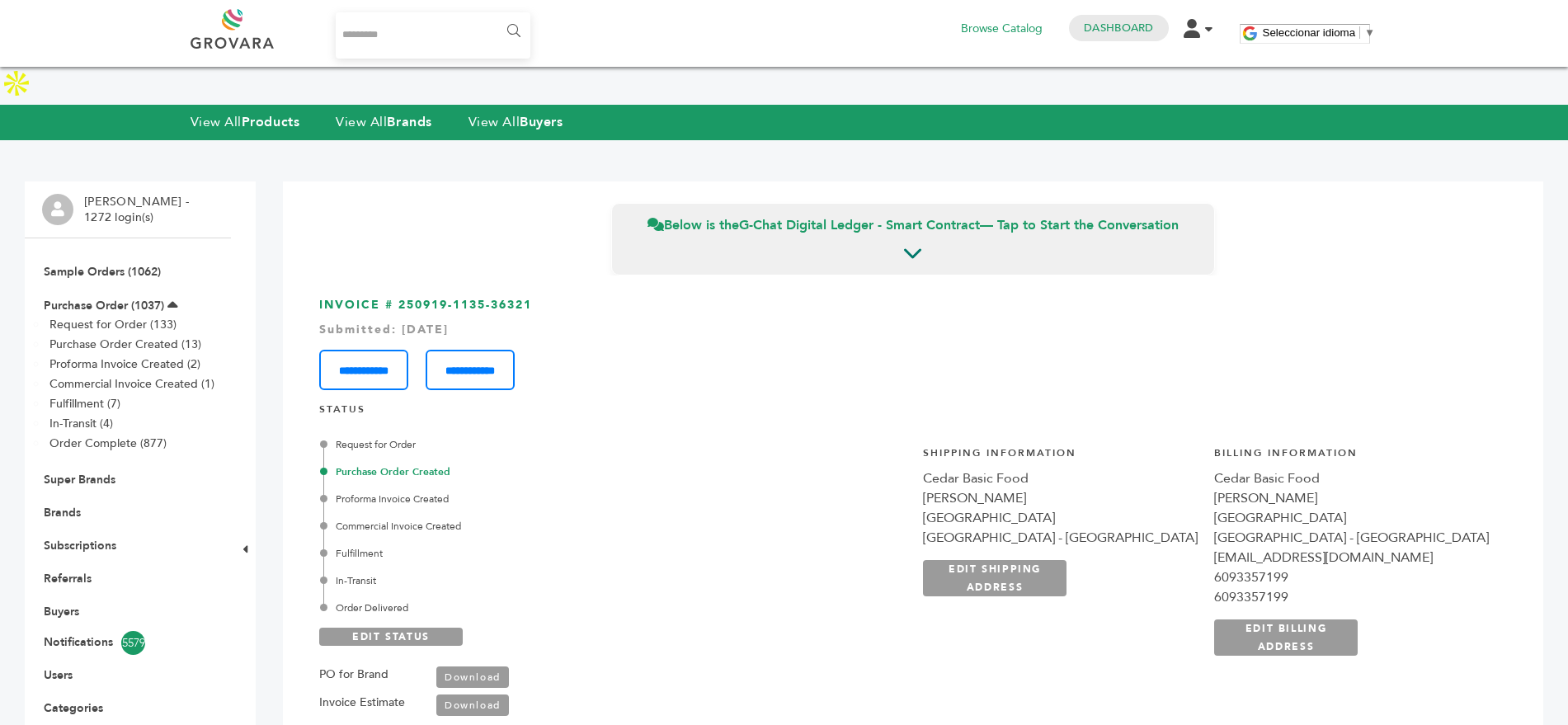
click at [458, 695] on link "Download" at bounding box center [473, 705] width 72 height 22
click at [472, 297] on h3 "**********" at bounding box center [913, 344] width 1188 height 93
click at [116, 298] on link "Purchase Order (1037)" at bounding box center [104, 306] width 121 height 16
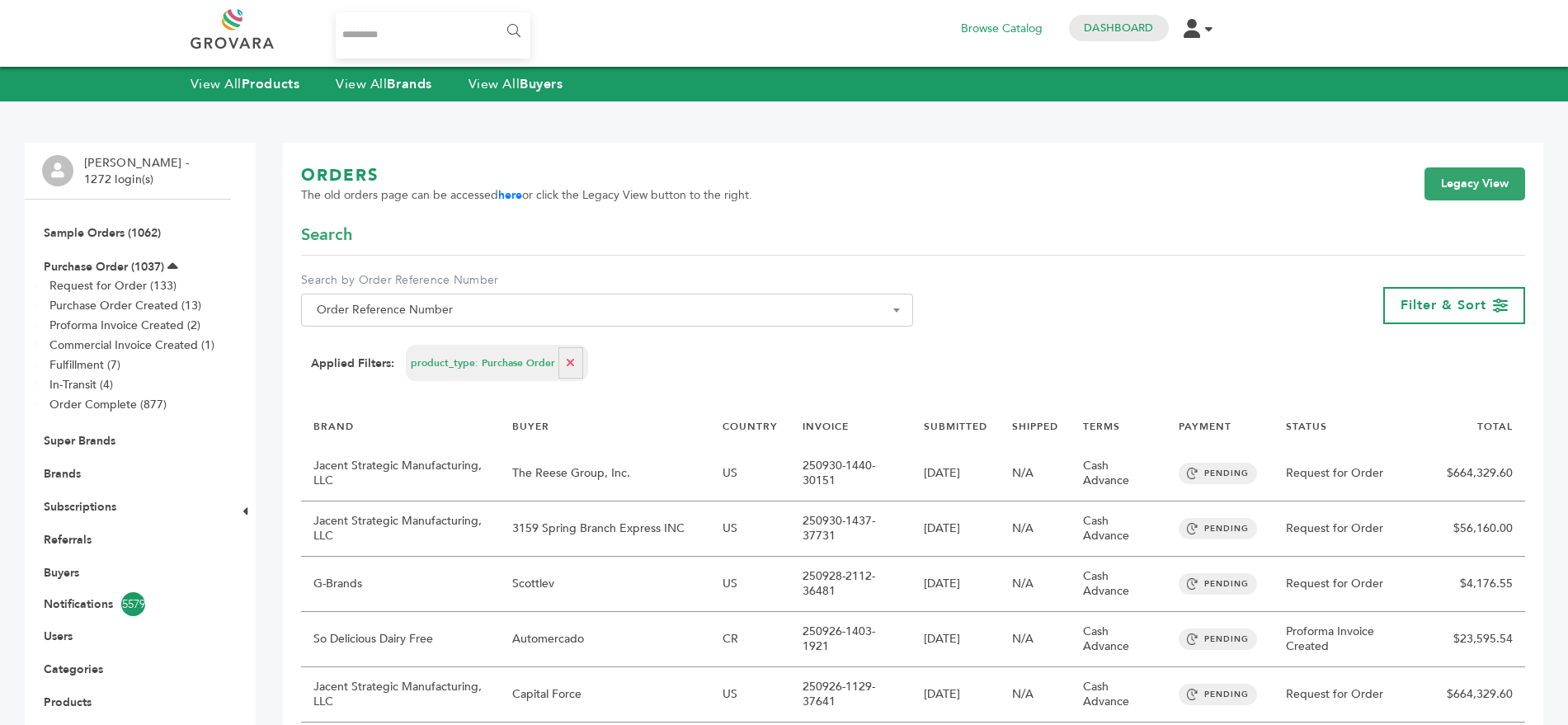
click at [465, 313] on span "Order Reference Number" at bounding box center [607, 310] width 594 height 23
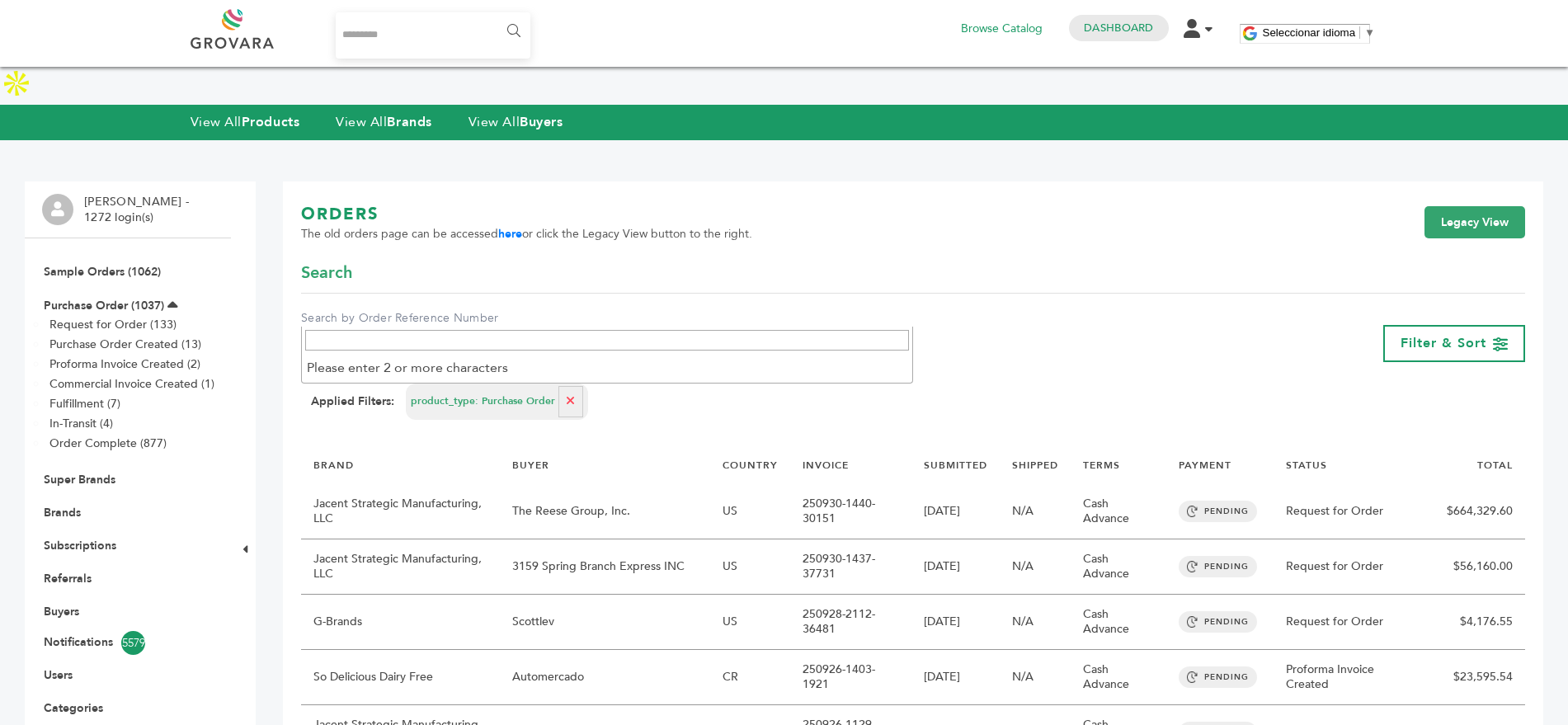
click at [390, 340] on input "Search" at bounding box center [608, 340] width 604 height 21
paste input "**********"
type input "**********"
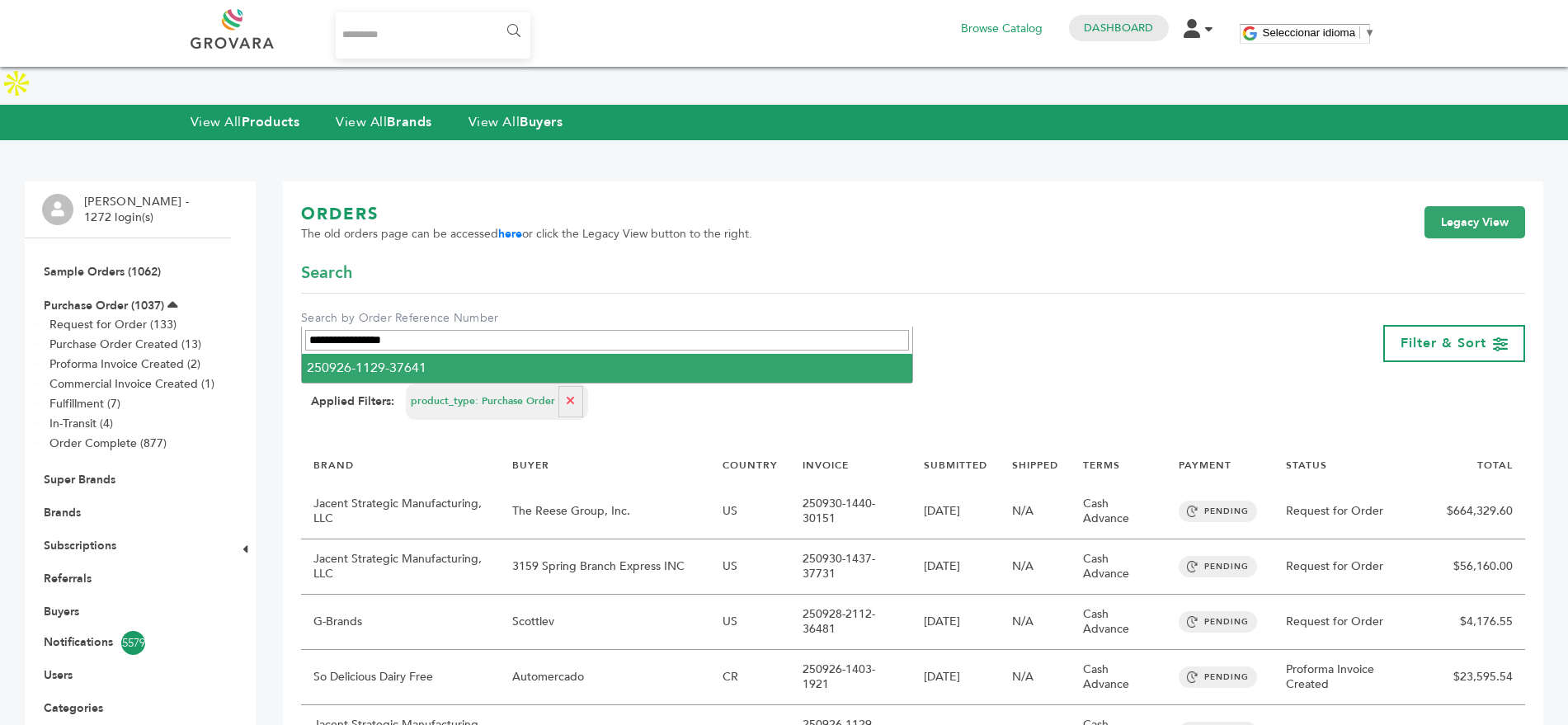
select select
select select "**********"
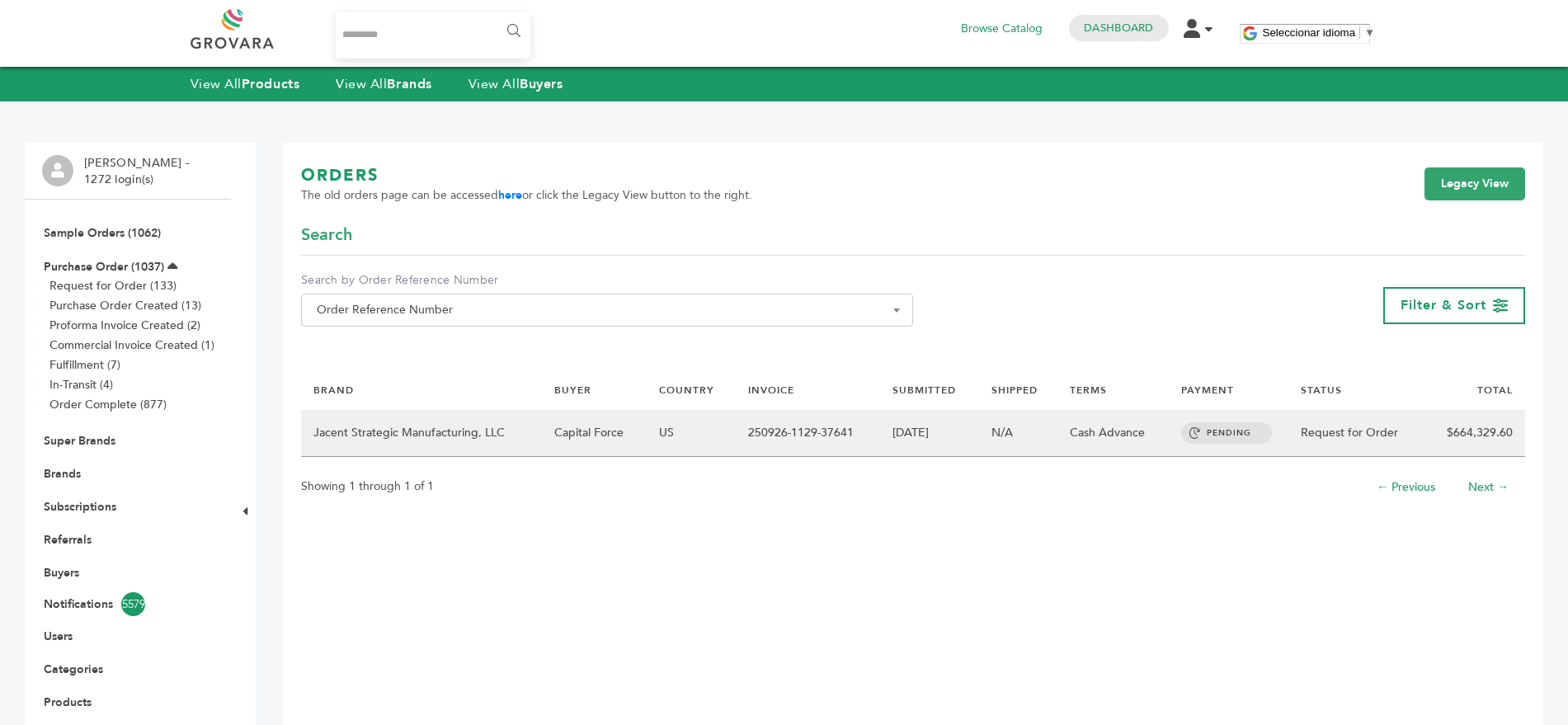
click at [535, 438] on td "Jacent Strategic Manufacturing, LLC" at bounding box center [421, 433] width 241 height 47
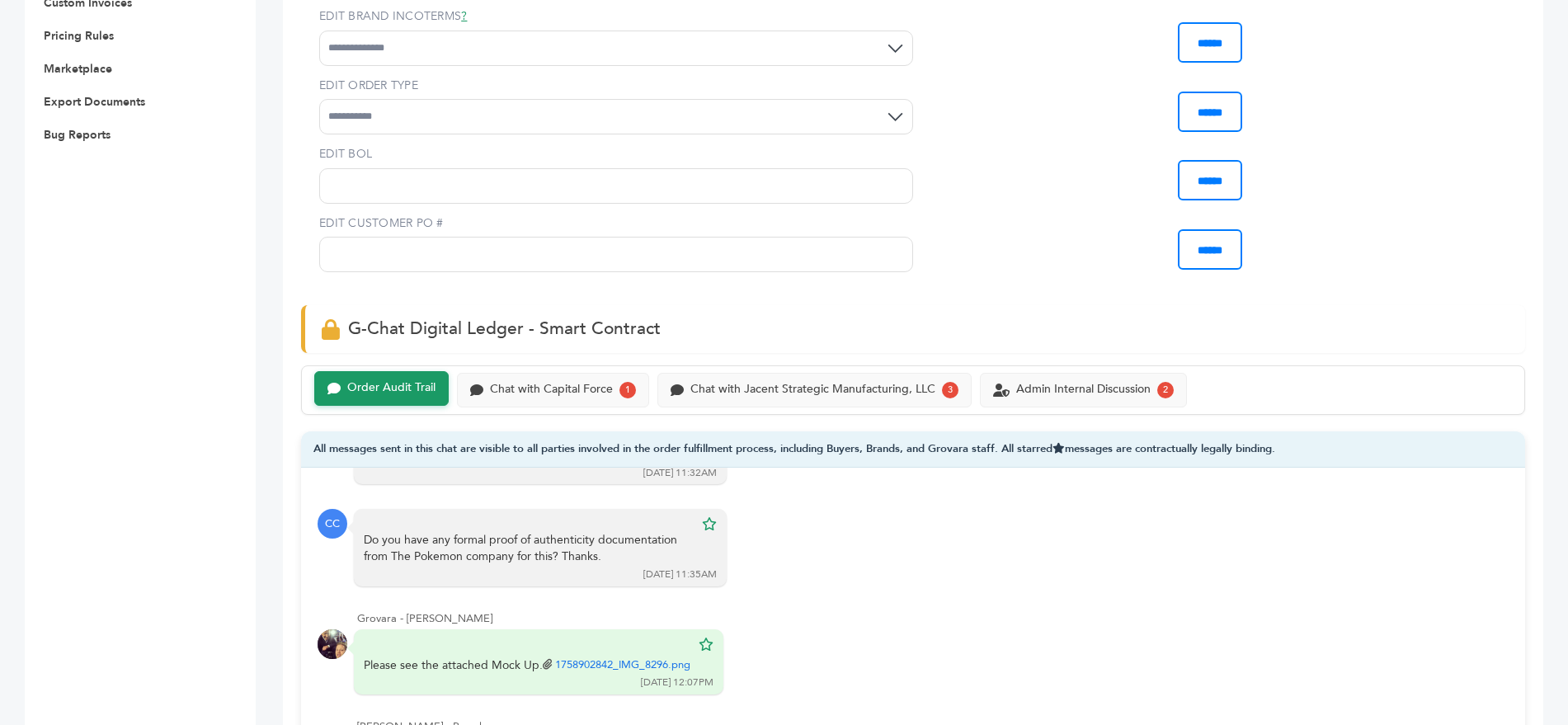
scroll to position [779, 0]
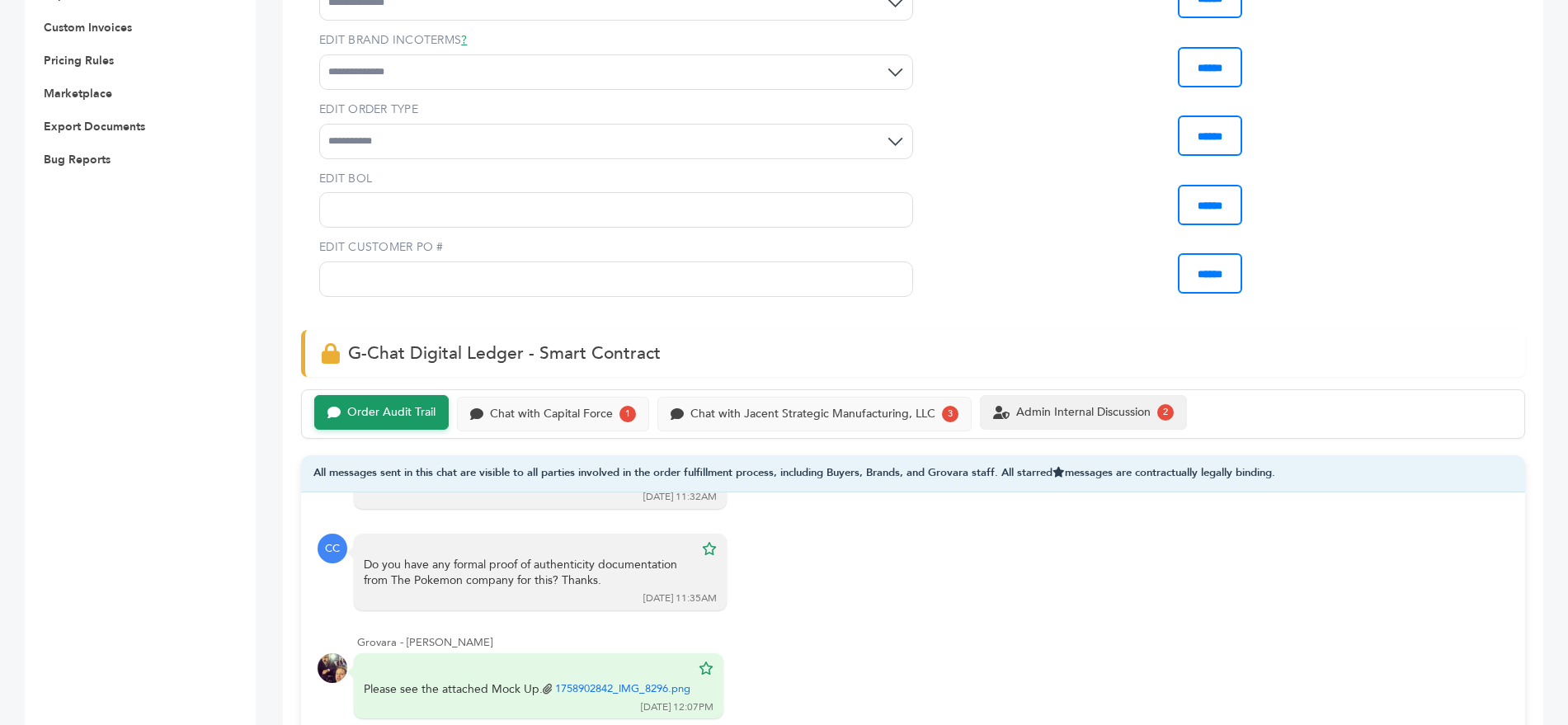
click at [1147, 406] on div "Admin Internal Discussion" at bounding box center [1084, 413] width 135 height 14
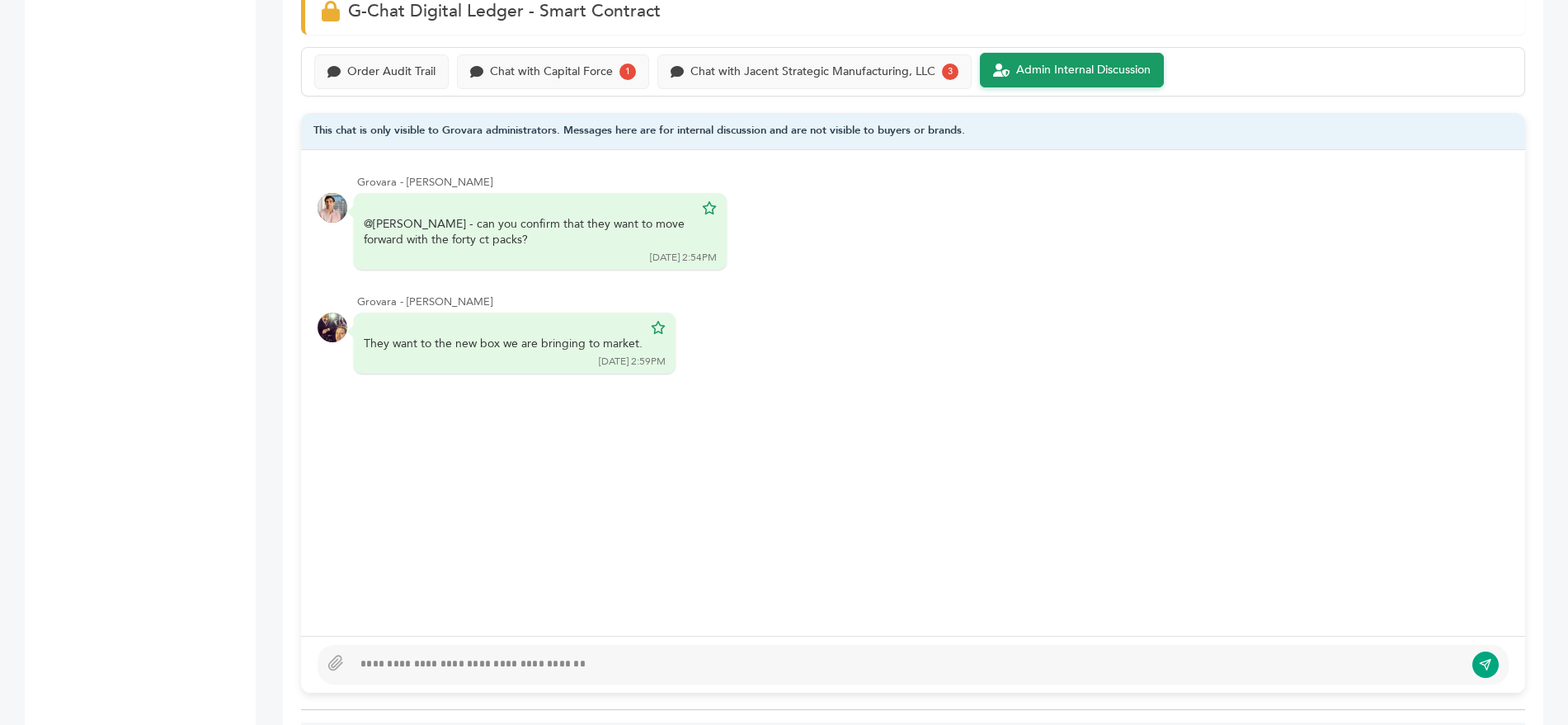
scroll to position [1123, 0]
click at [434, 654] on div at bounding box center [908, 664] width 1112 height 20
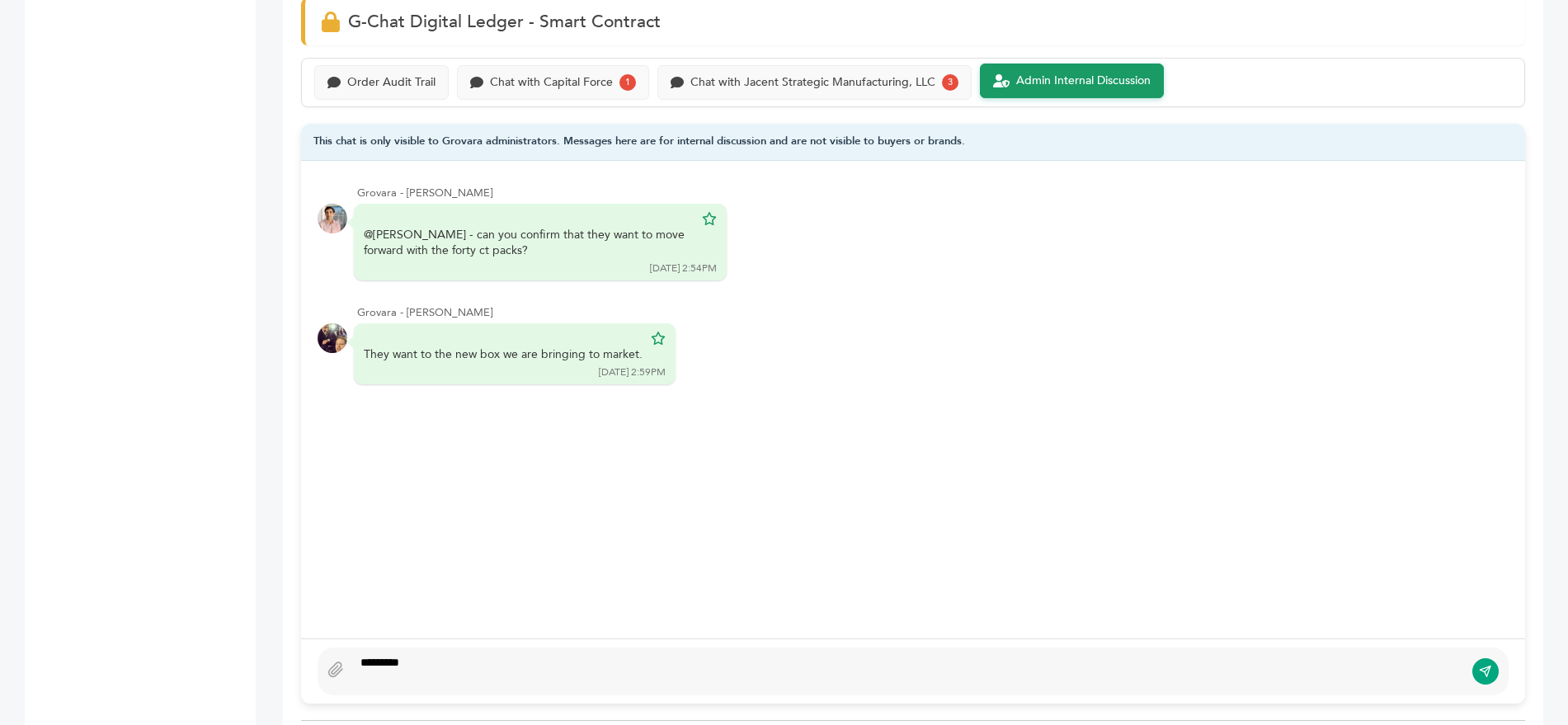
scroll to position [1094, 0]
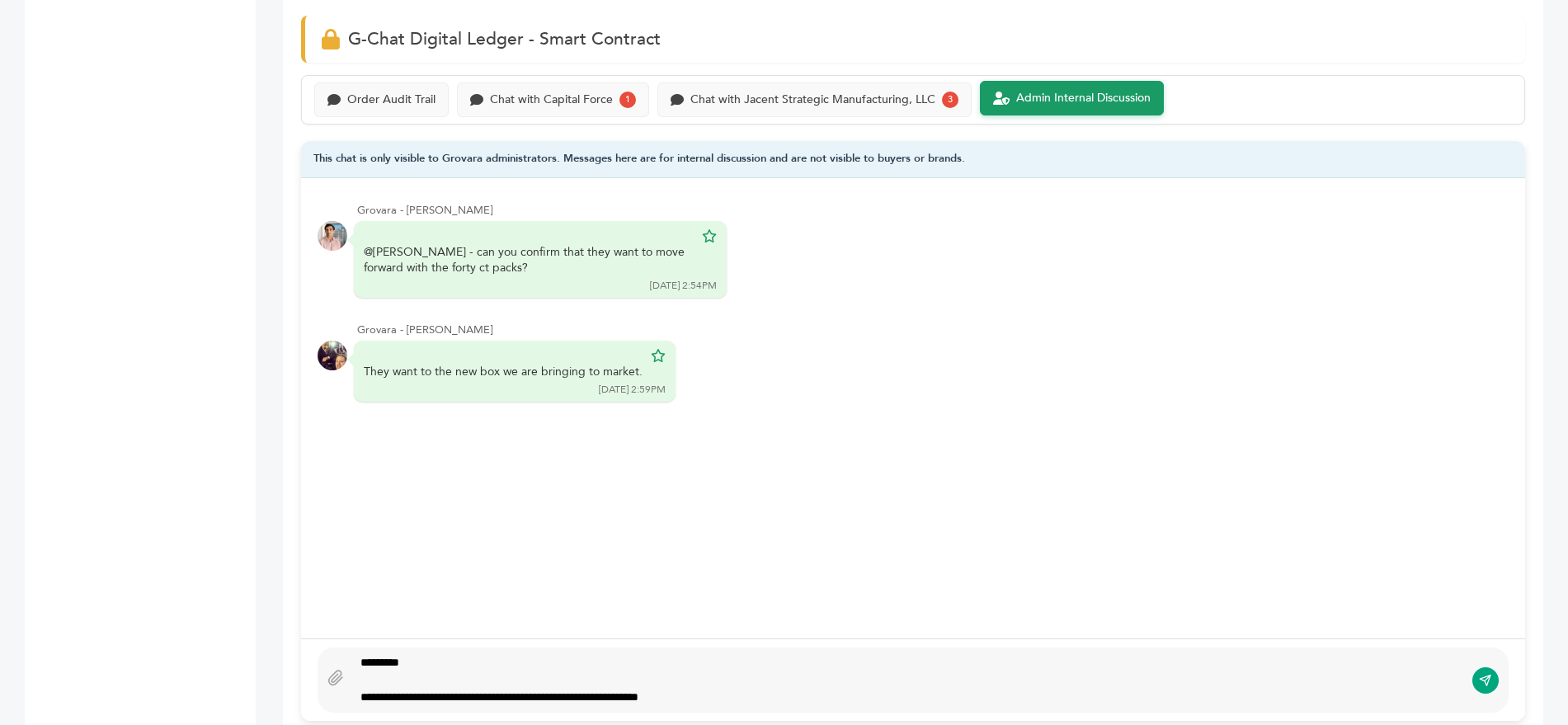
type textarea "**********"
click at [1485, 673] on icon "submit" at bounding box center [1485, 680] width 13 height 14
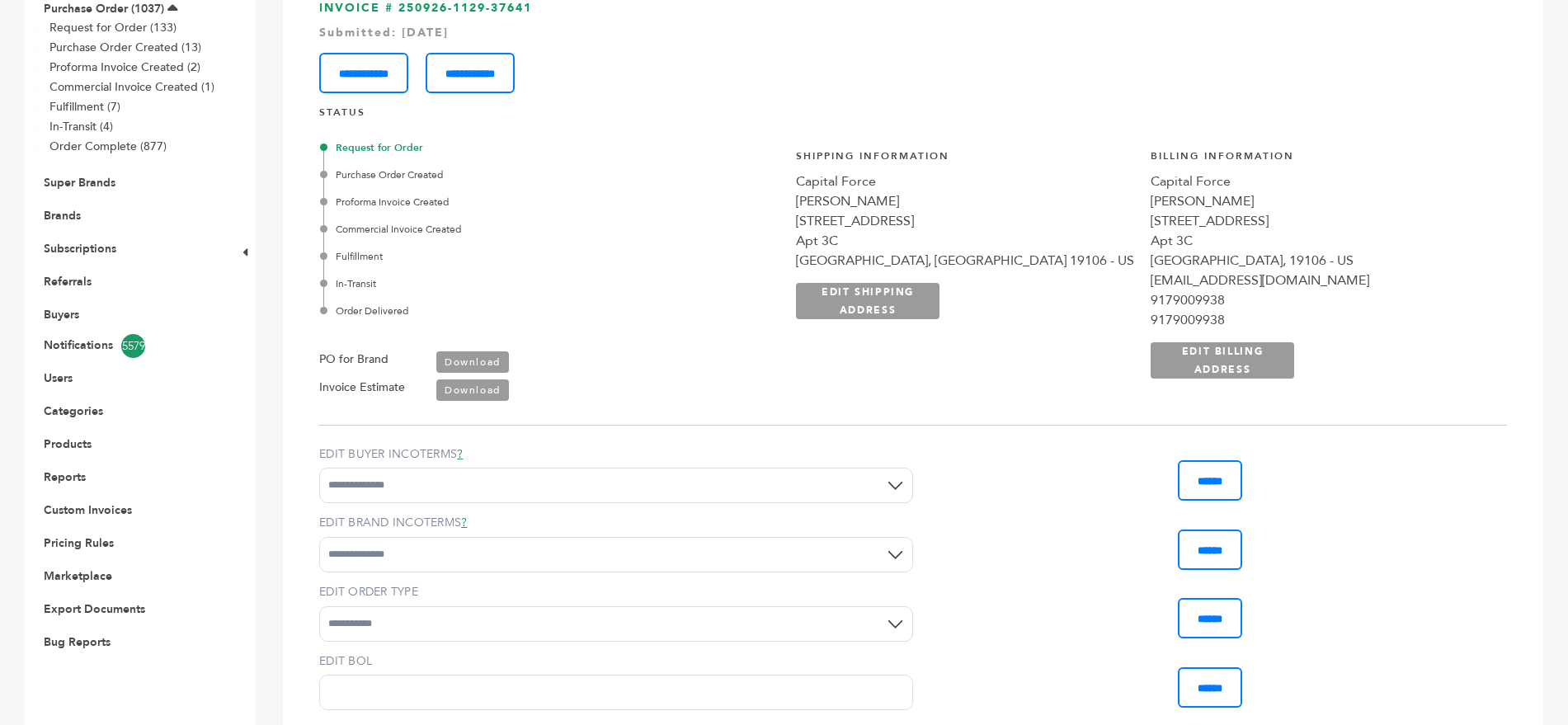
scroll to position [0, 0]
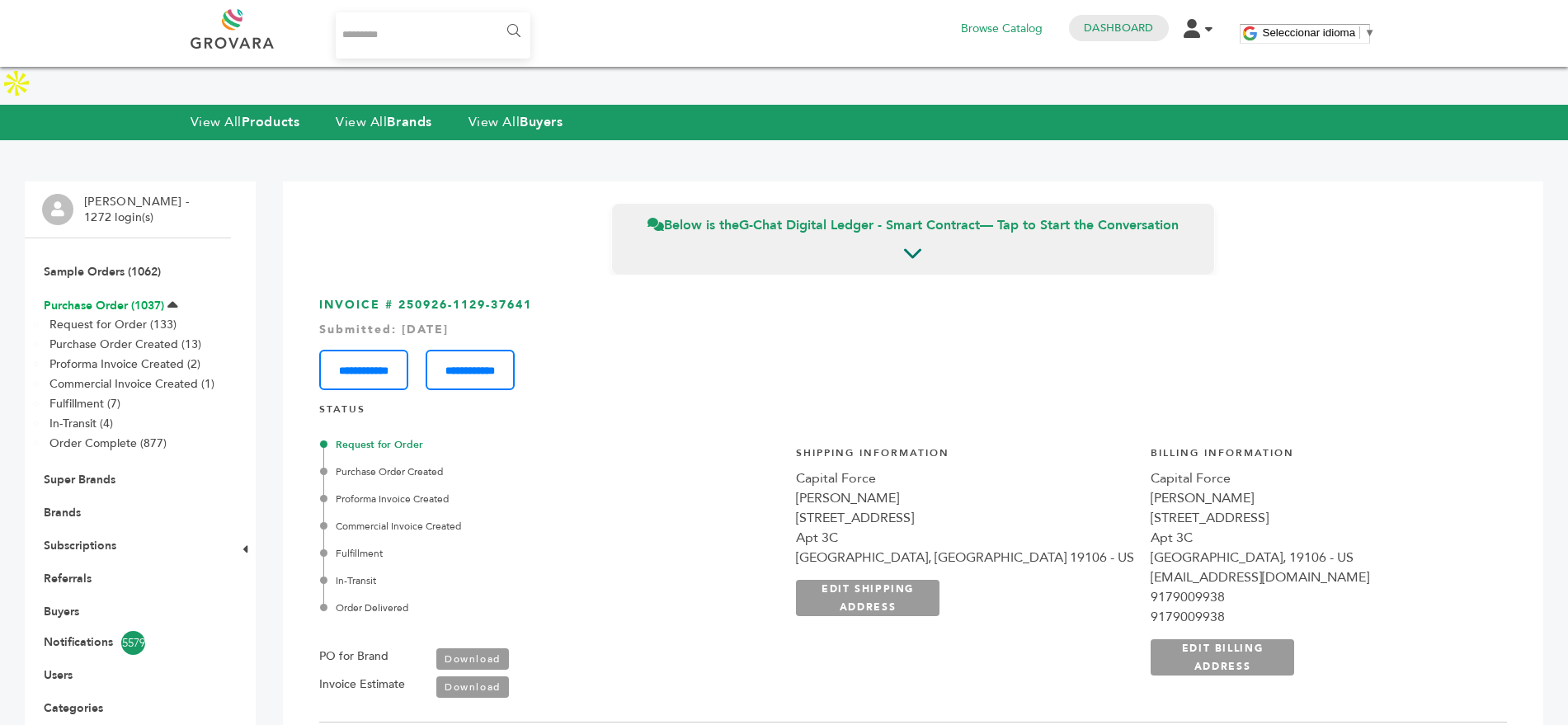
click at [99, 298] on link "Purchase Order (1037)" at bounding box center [104, 306] width 121 height 16
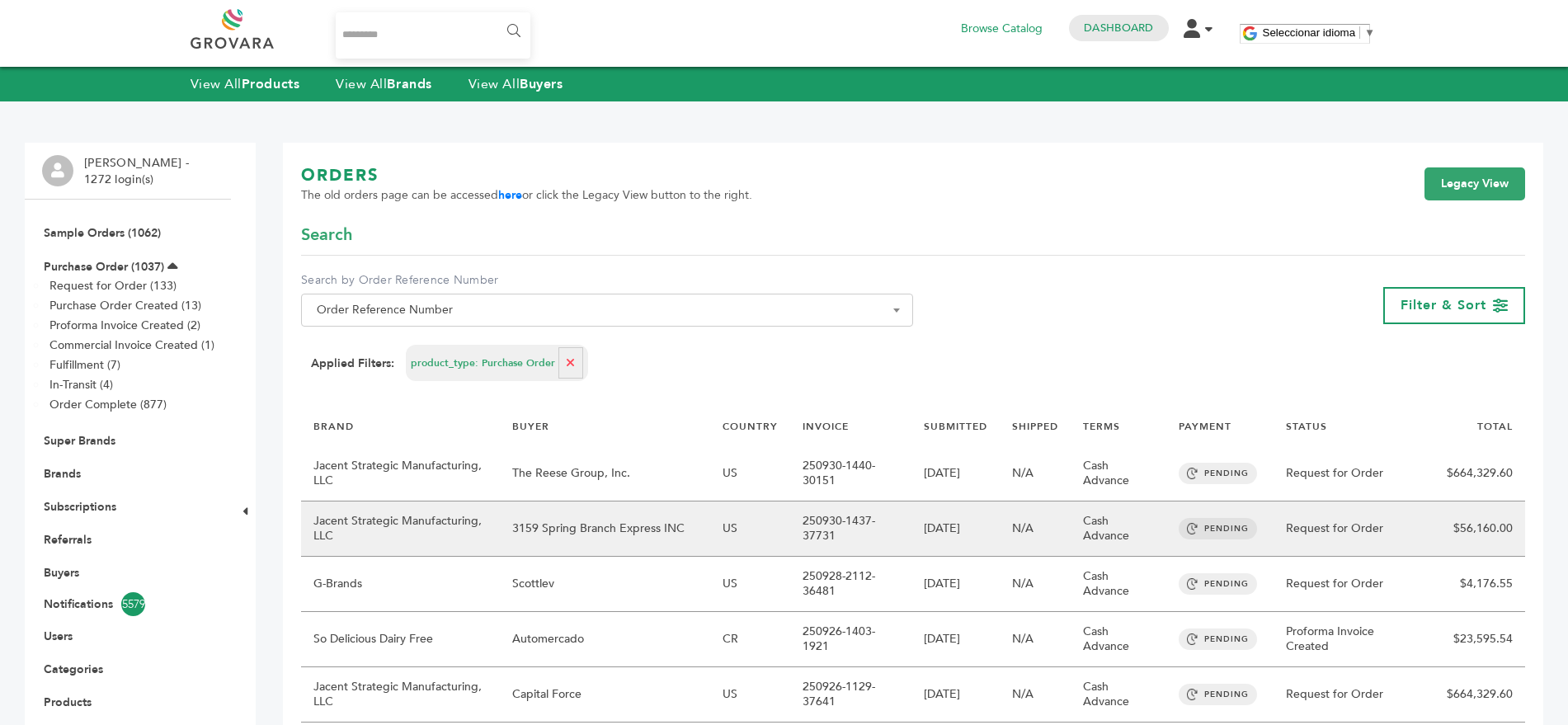
click at [548, 520] on td "3159 Spring Branch Express INC" at bounding box center [605, 529] width 211 height 55
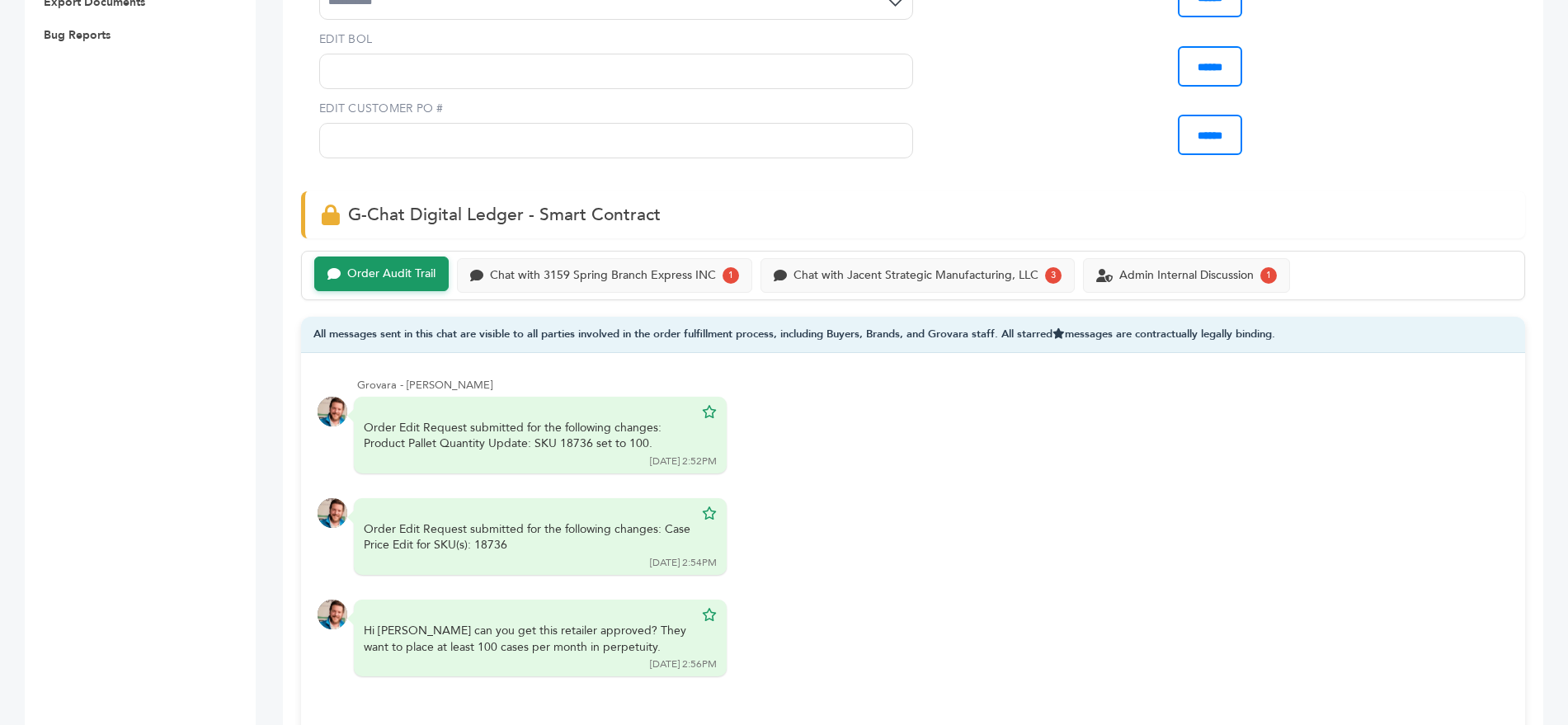
scroll to position [878, 0]
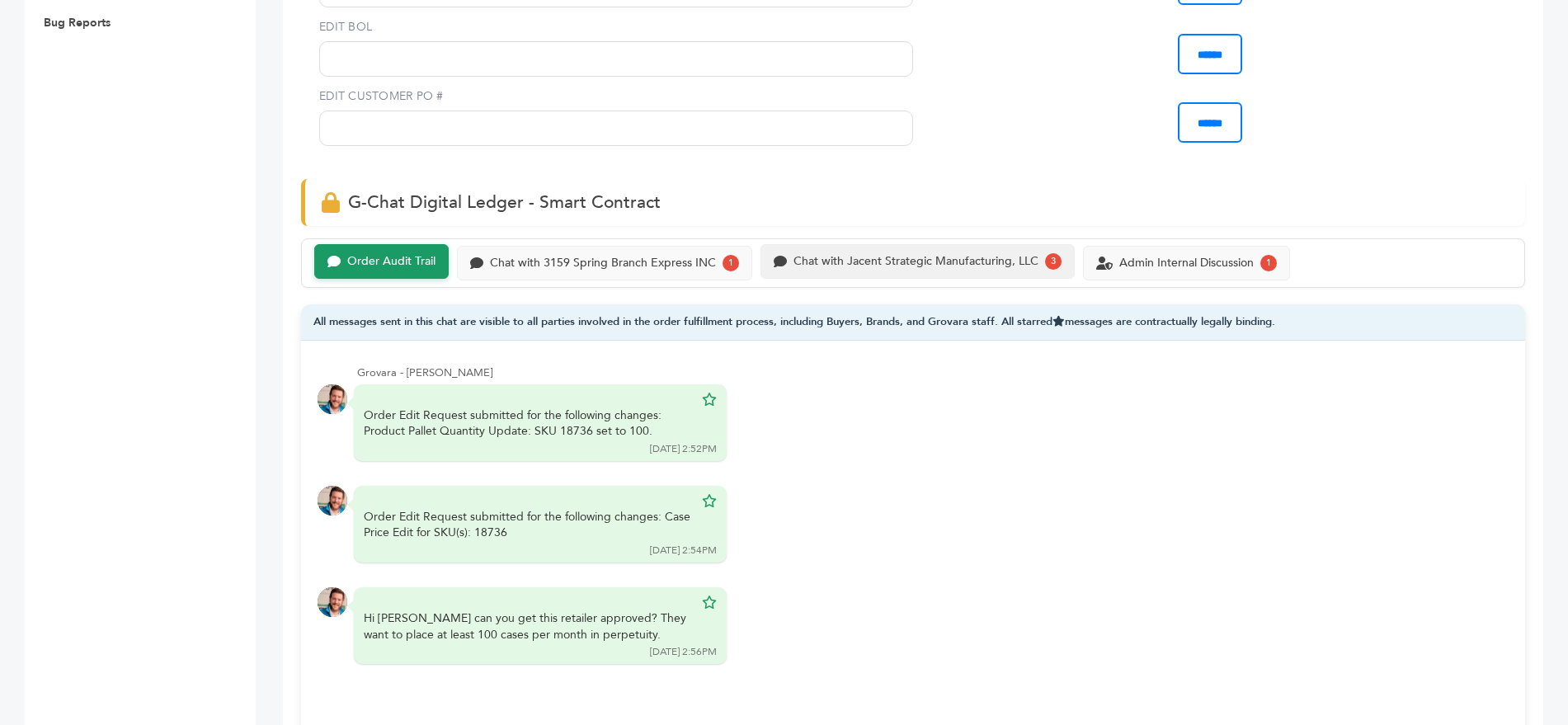
click at [828, 265] on div "Chat with Jacent Strategic Manufacturing, LLC" at bounding box center [916, 262] width 245 height 14
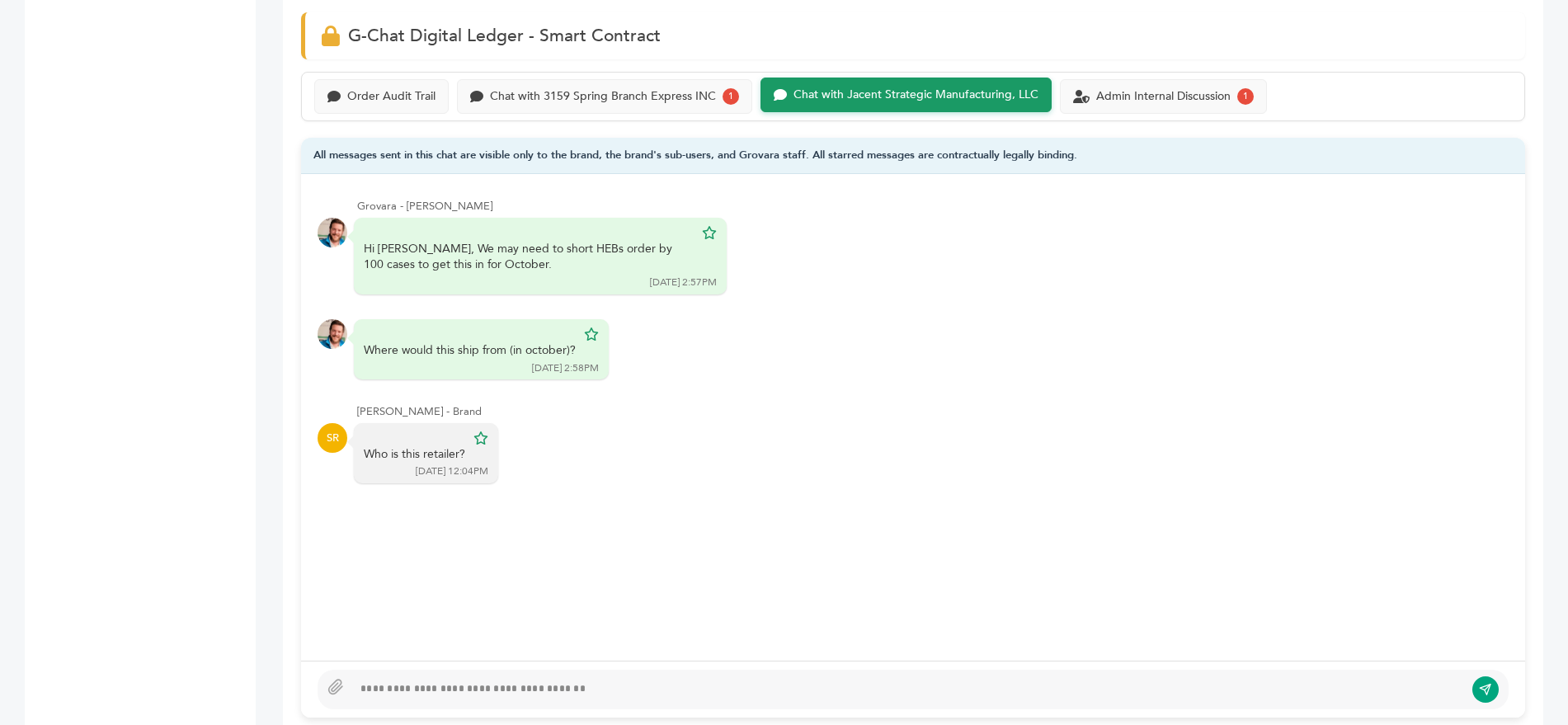
scroll to position [1046, 0]
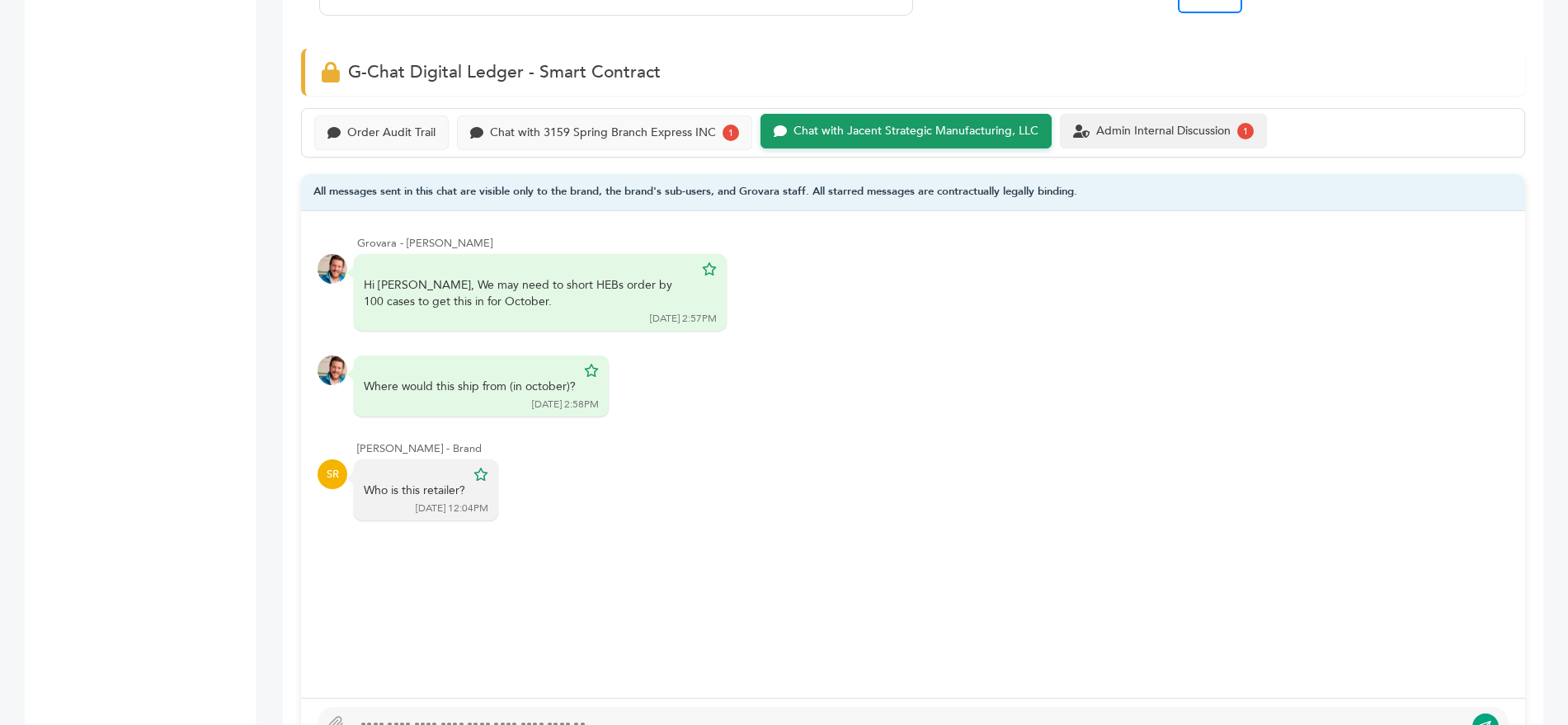
click at [1124, 114] on div "Admin Internal Discussion 1" at bounding box center [1164, 131] width 207 height 35
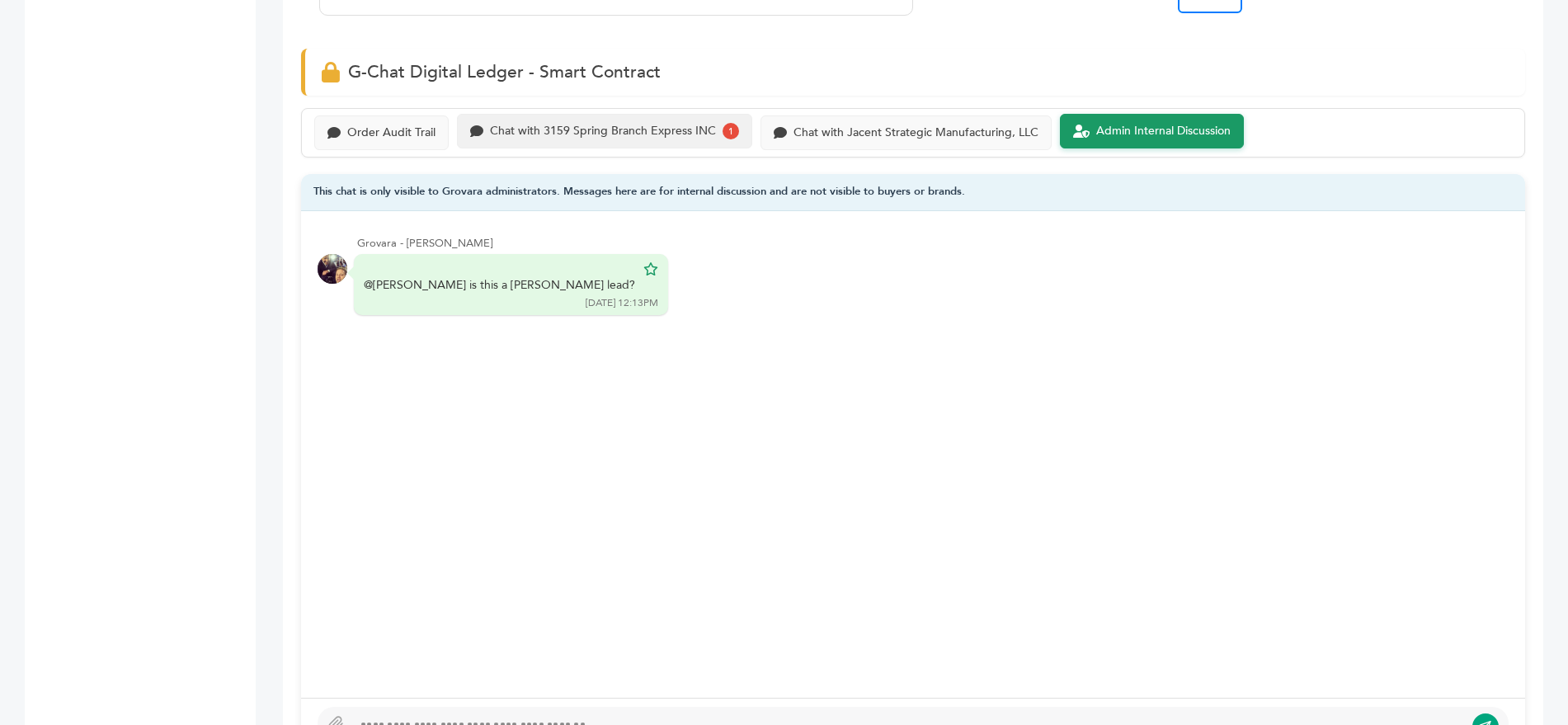
click at [587, 114] on div "Chat with 3159 Spring Branch Express INC 1" at bounding box center [605, 131] width 295 height 35
